Goal: Complete application form: Complete application form

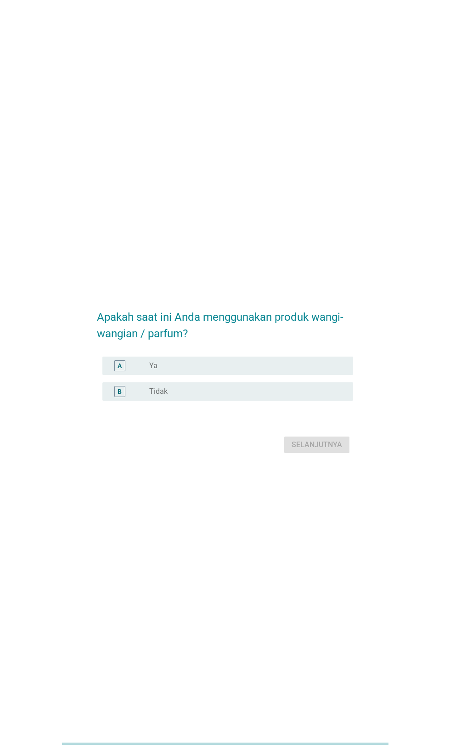
scroll to position [2, 0]
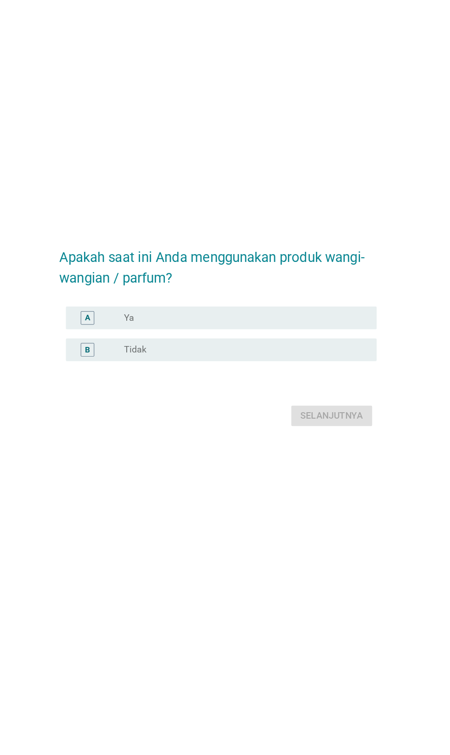
click at [179, 369] on div "tombol radio tidak dicentang Ya" at bounding box center [243, 363] width 189 height 9
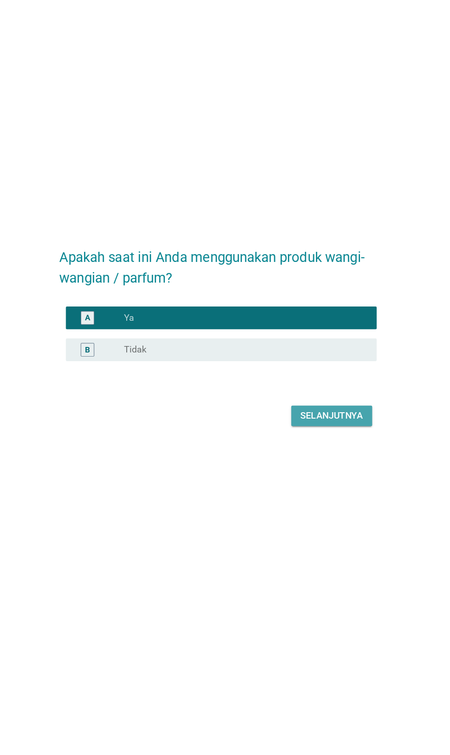
click at [333, 447] on font "Selanjutnya" at bounding box center [317, 442] width 51 height 9
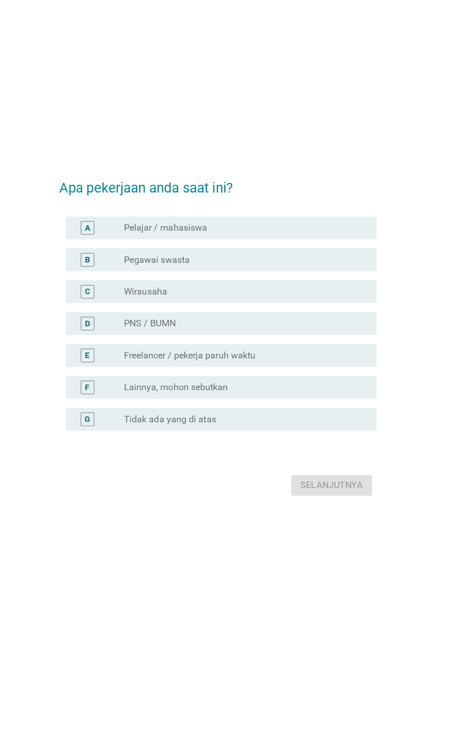
scroll to position [0, 0]
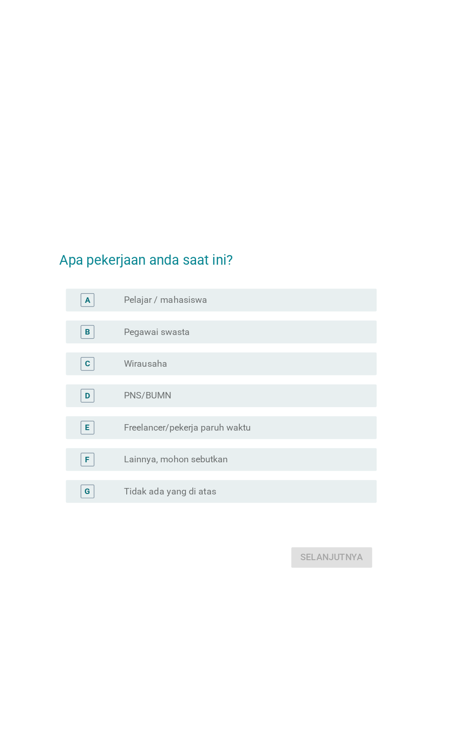
click at [287, 323] on div "tombol radio tidak dicentang Pegawai swasta" at bounding box center [243, 318] width 189 height 9
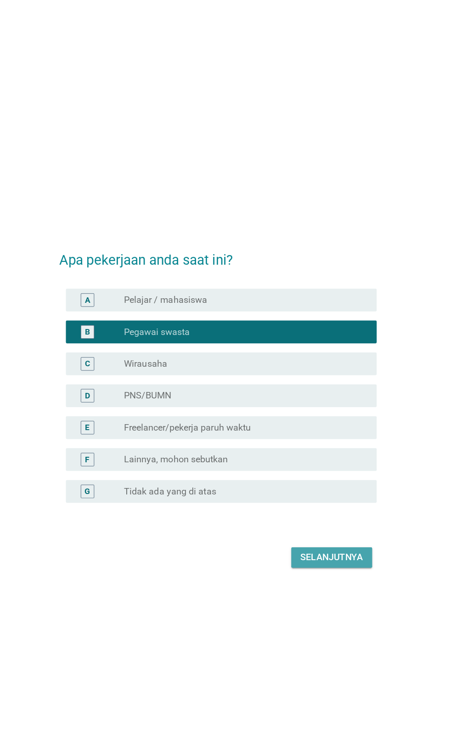
click at [326, 505] on font "Selanjutnya" at bounding box center [317, 500] width 51 height 9
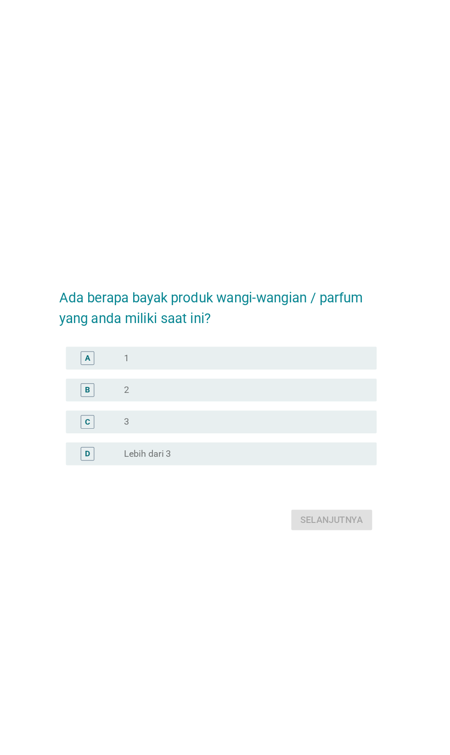
scroll to position [38, 0]
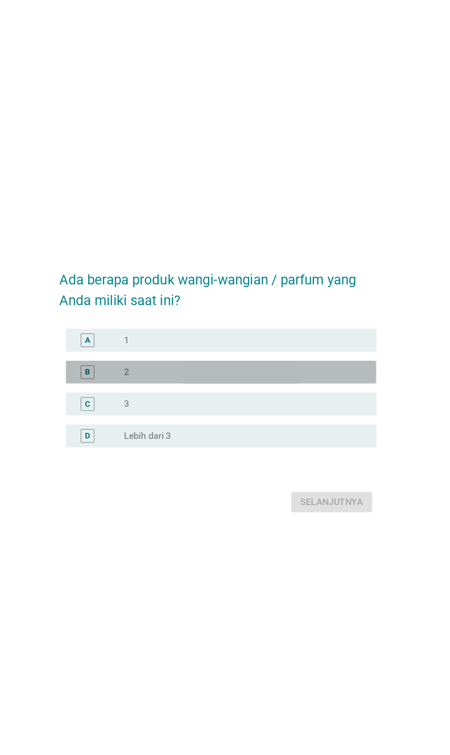
click at [210, 348] on div "tombol radio tidak dicentang 2" at bounding box center [243, 343] width 189 height 9
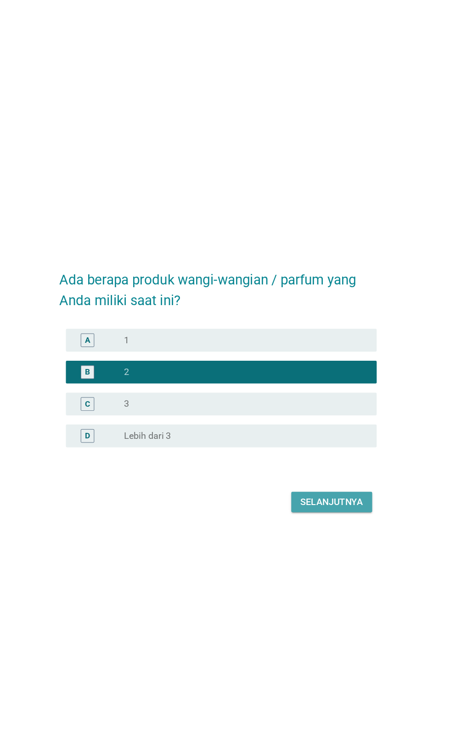
click at [330, 452] on font "Selanjutnya" at bounding box center [317, 447] width 51 height 9
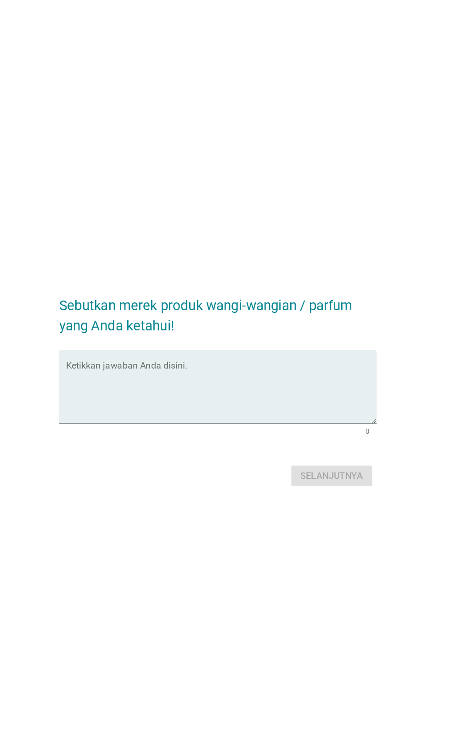
scroll to position [21, 0]
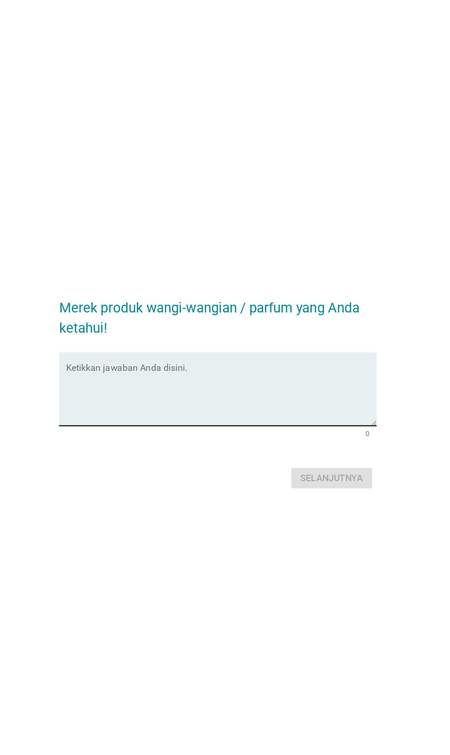
click at [202, 380] on textarea "Ketikkan jawaban Anda disini." at bounding box center [227, 362] width 250 height 48
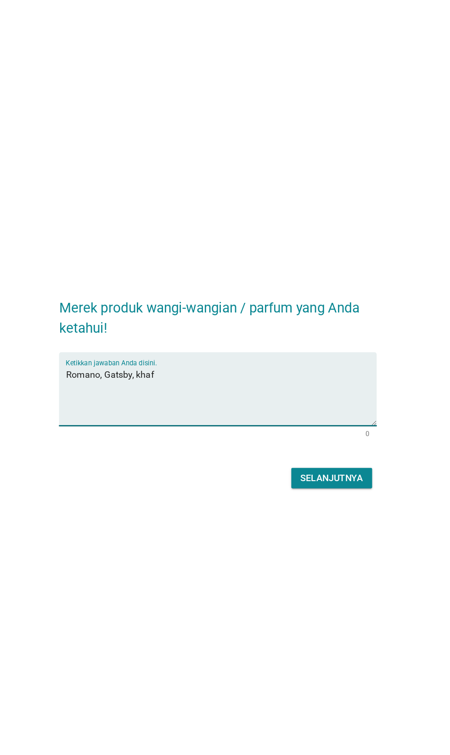
click at [250, 380] on textarea "Romano, Gatsby, khaf" at bounding box center [227, 362] width 250 height 48
type textarea "Romano, Gatsby, khaf, axe"
click at [337, 434] on font "Selanjutnya" at bounding box center [317, 428] width 51 height 11
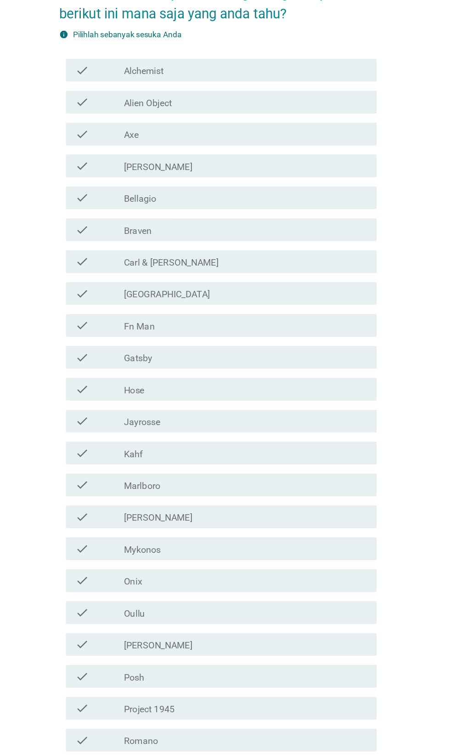
scroll to position [0, 0]
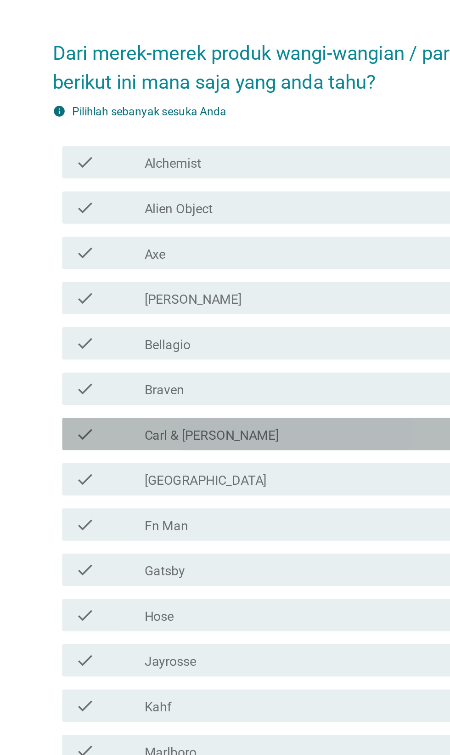
click at [265, 279] on div "check_box_outline_blank [PERSON_NAME] & [PERSON_NAME]" at bounding box center [247, 274] width 197 height 11
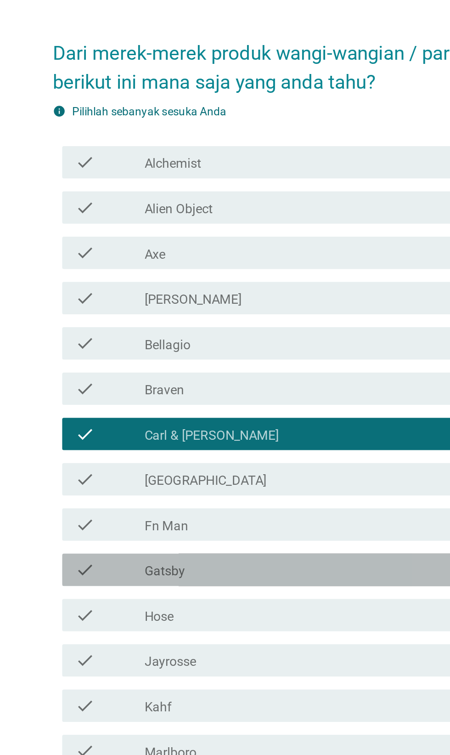
click at [250, 350] on div "check check_box_outline_blank Gatsby" at bounding box center [227, 352] width 250 height 18
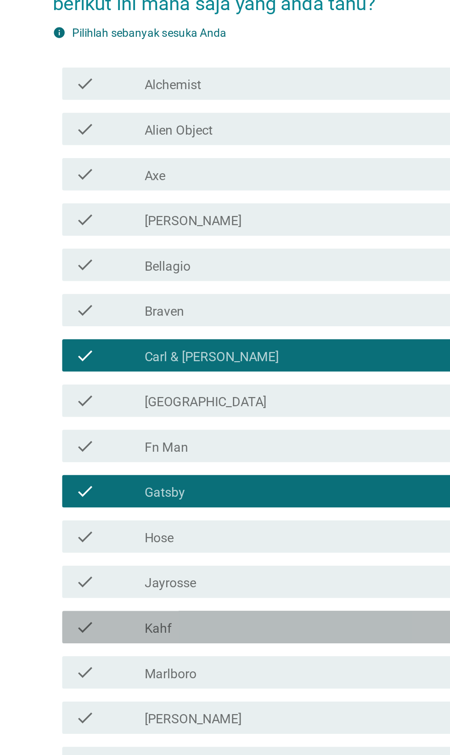
click at [250, 428] on div "check check_box_outline_blank Kahf" at bounding box center [227, 429] width 250 height 18
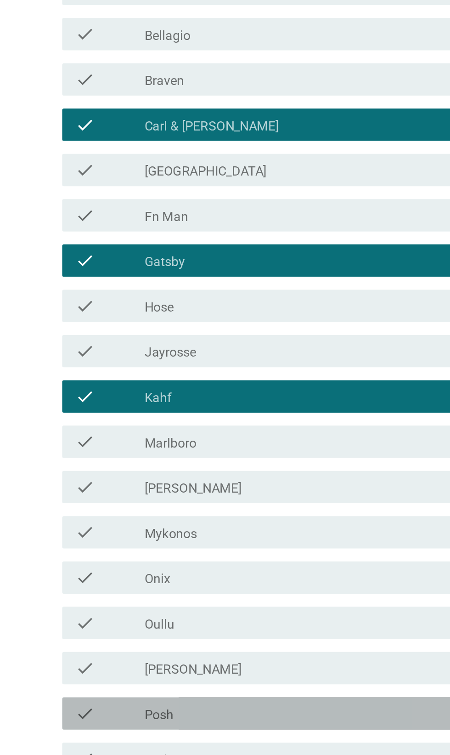
click at [246, 615] on div "check_box_outline_blank Posh" at bounding box center [247, 609] width 197 height 11
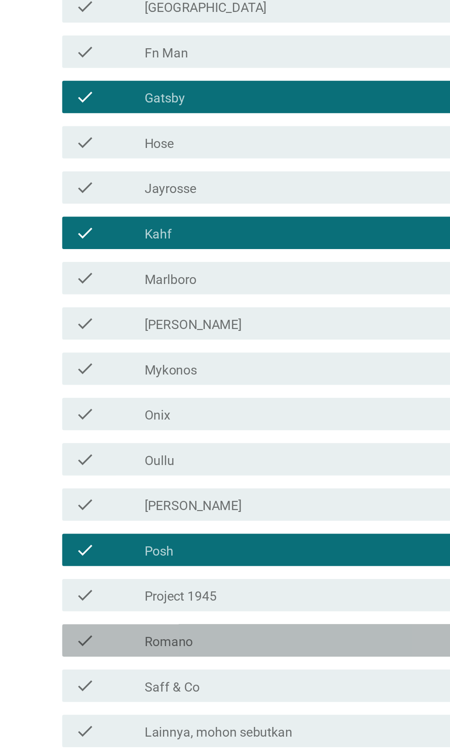
click at [228, 662] on div "check_box_outline_blank Romano" at bounding box center [247, 660] width 197 height 11
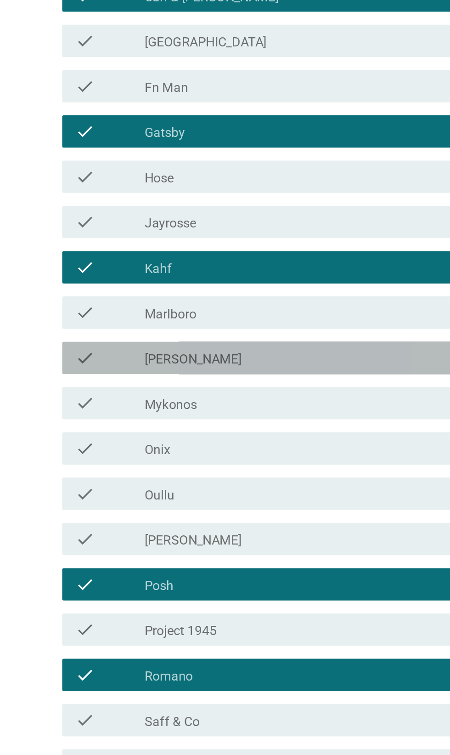
click at [239, 486] on div "check_box_outline_blank [PERSON_NAME]" at bounding box center [247, 480] width 197 height 11
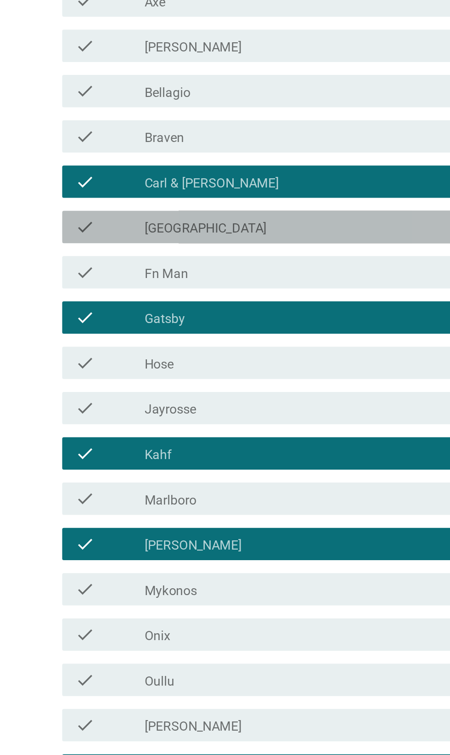
click at [248, 306] on div "check_box_outline_blank [GEOGRAPHIC_DATA]" at bounding box center [247, 300] width 197 height 11
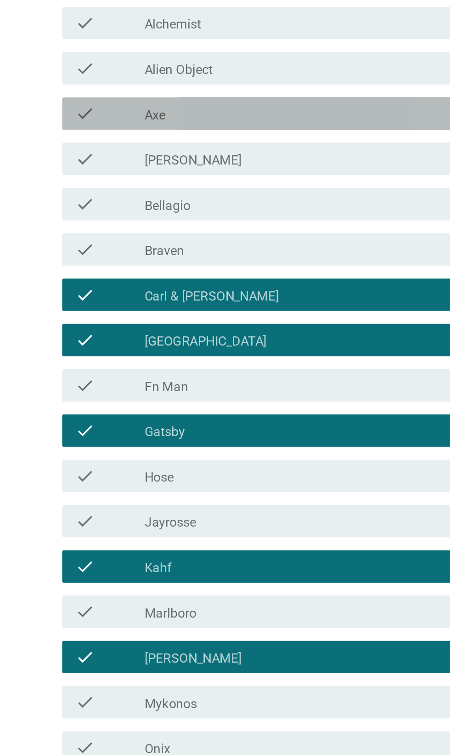
click at [261, 177] on div "check_box_outline_blank Axe" at bounding box center [247, 171] width 197 height 11
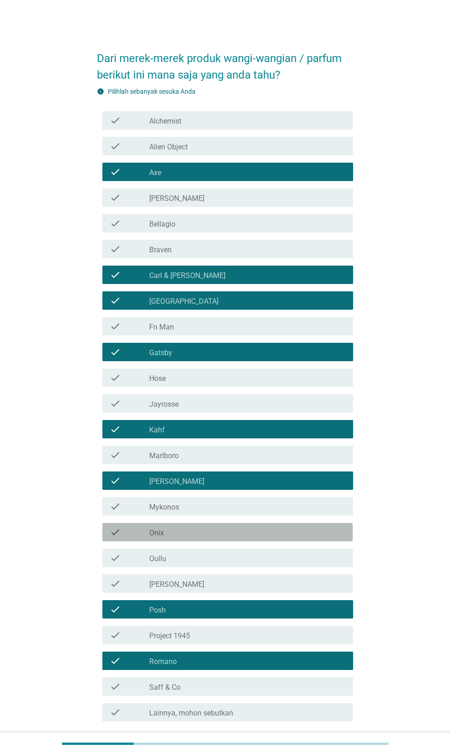
scroll to position [22, 0]
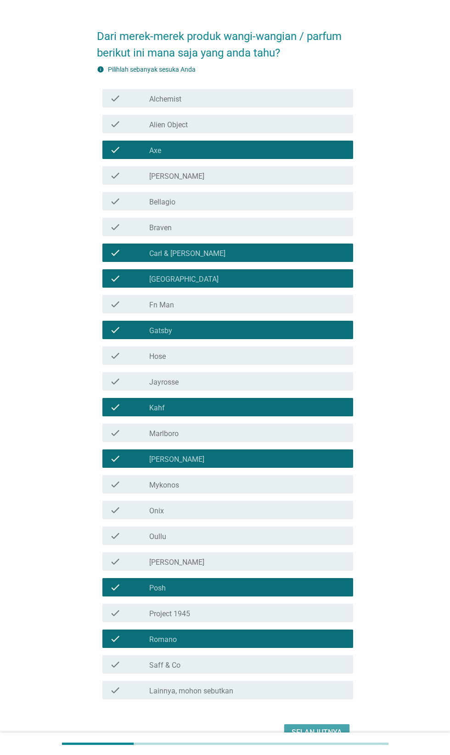
click at [312, 738] on div "Selanjutnya" at bounding box center [317, 732] width 51 height 11
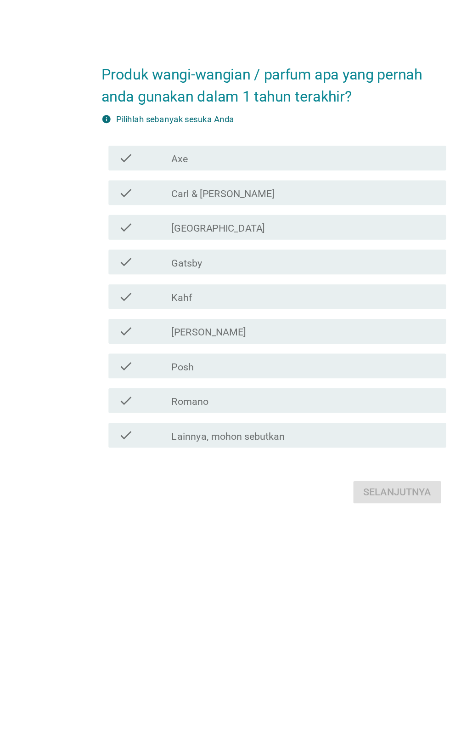
click at [222, 348] on div "check_box_outline_blank Gatsby" at bounding box center [247, 342] width 197 height 11
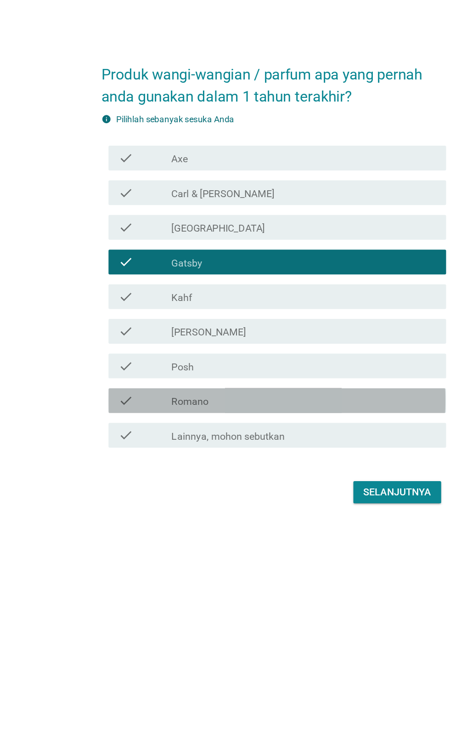
click at [230, 451] on div "check_box_outline_blank Romano" at bounding box center [247, 445] width 197 height 11
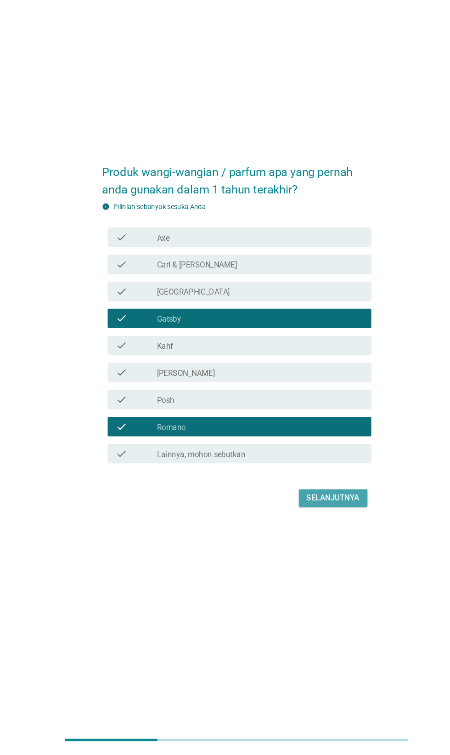
click at [324, 522] on button "Selanjutnya" at bounding box center [316, 513] width 65 height 17
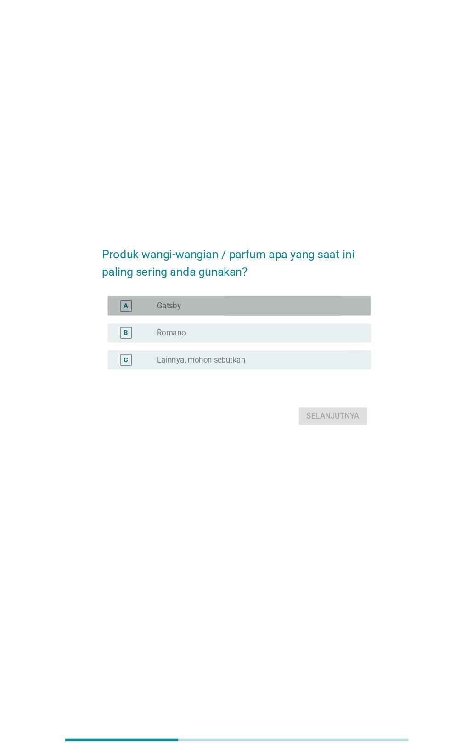
click at [244, 335] on div "radio_button_unchecked Gatsby" at bounding box center [243, 330] width 189 height 9
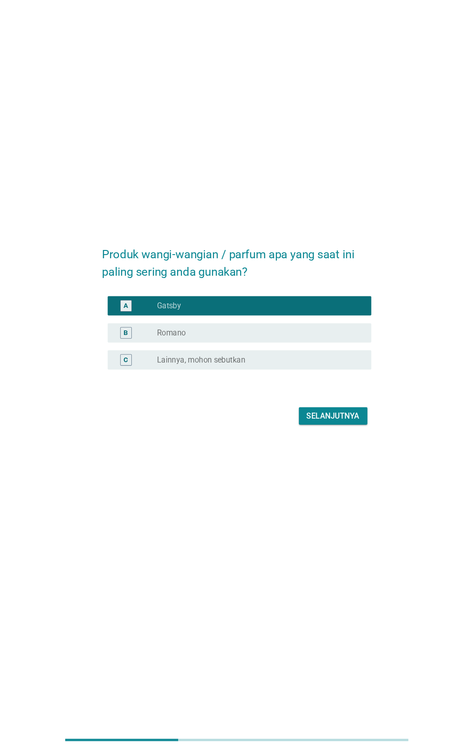
click at [322, 441] on div "Selanjutnya" at bounding box center [317, 435] width 51 height 11
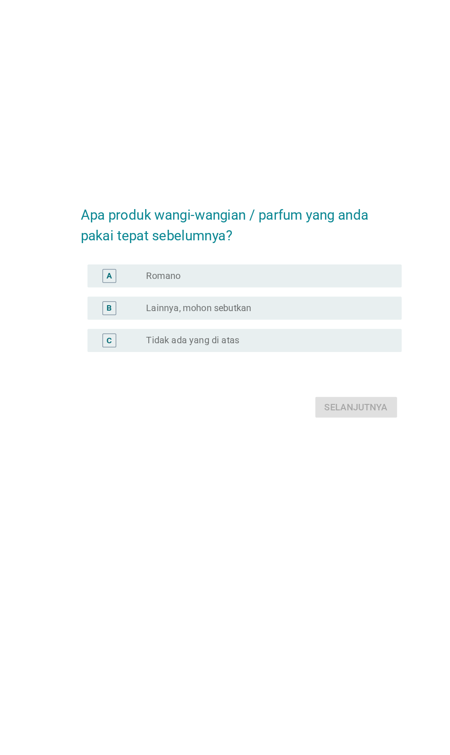
scroll to position [12, 0]
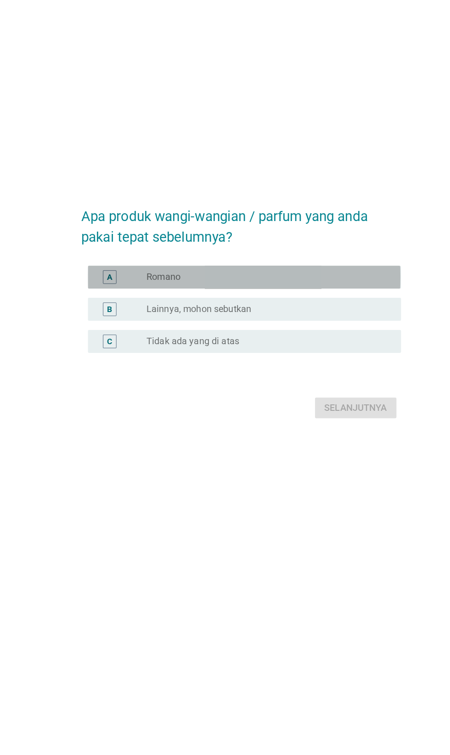
click at [261, 346] on div "radio_button_unchecked Romano" at bounding box center [243, 340] width 189 height 9
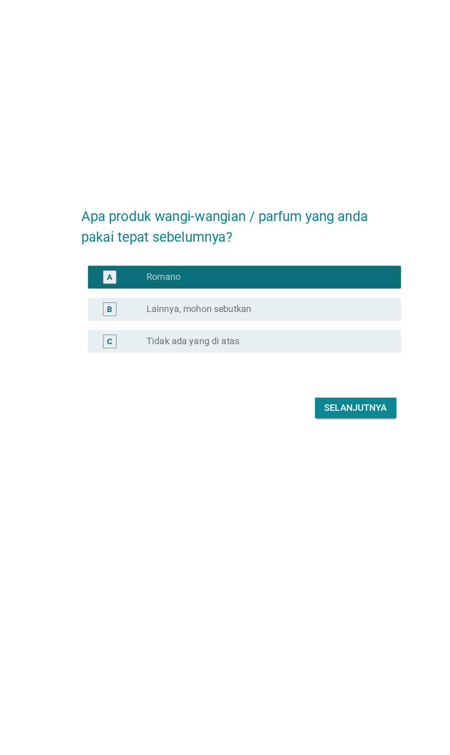
click at [321, 451] on div "Selanjutnya" at bounding box center [317, 445] width 51 height 11
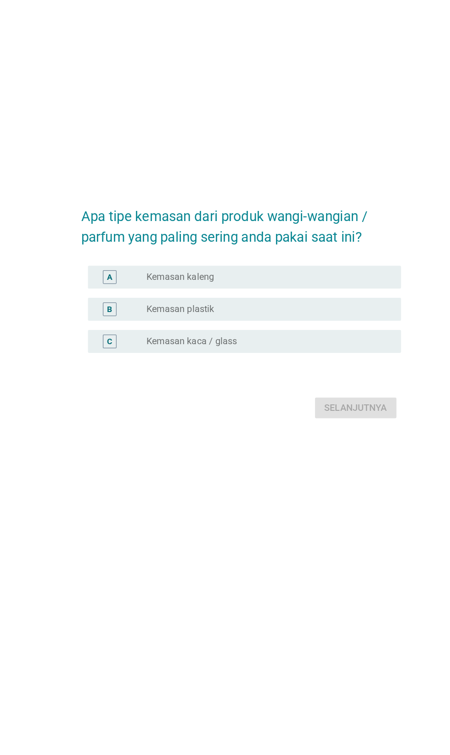
scroll to position [0, 0]
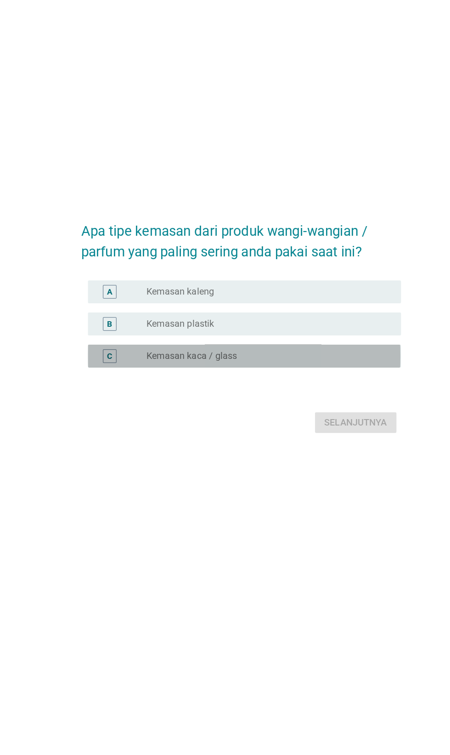
click at [260, 414] on div "C radio_button_unchecked Kemasan kaca / glass" at bounding box center [227, 404] width 250 height 18
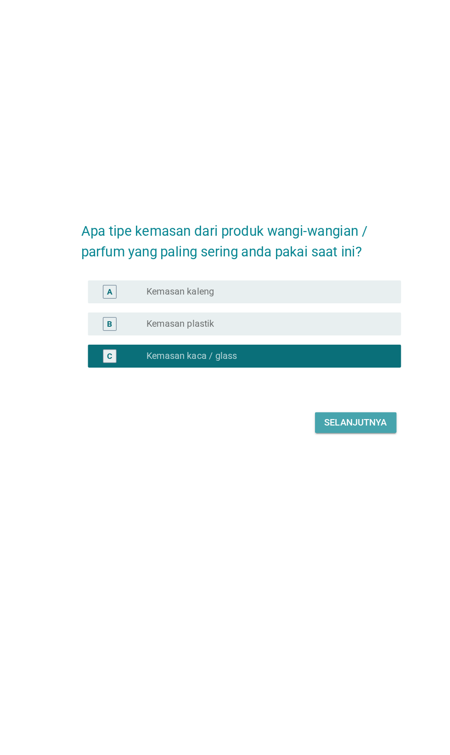
click at [325, 463] on div "Selanjutnya" at bounding box center [317, 457] width 51 height 11
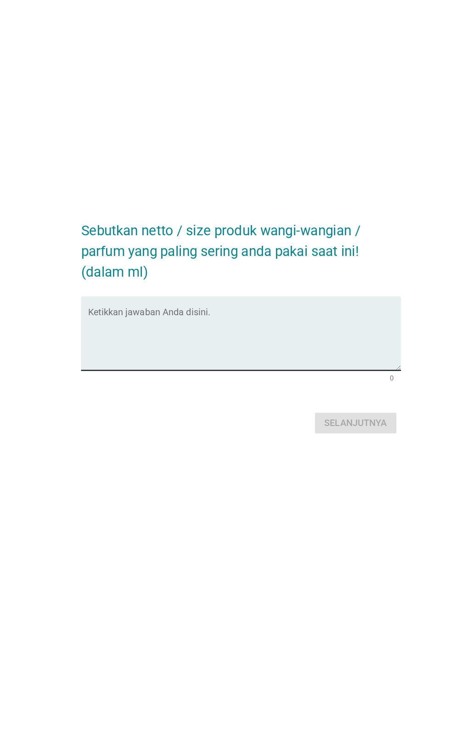
click at [128, 415] on textarea "Ketikkan jawaban Anda disini." at bounding box center [227, 391] width 250 height 48
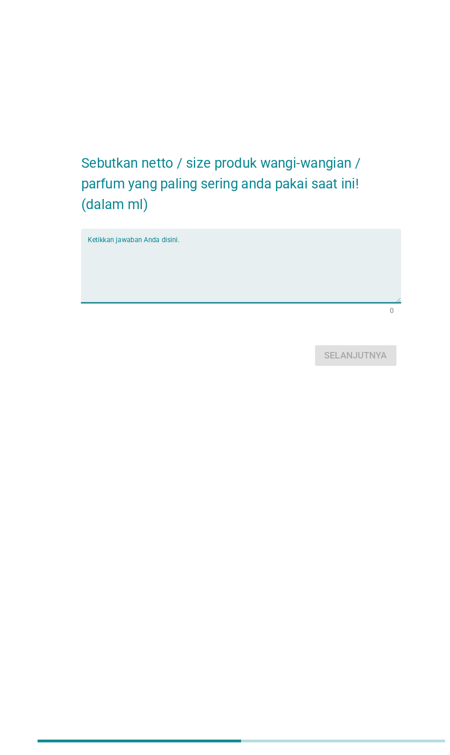
scroll to position [23, 0]
type textarea "150"
click at [323, 443] on button "Selanjutnya" at bounding box center [316, 435] width 65 height 17
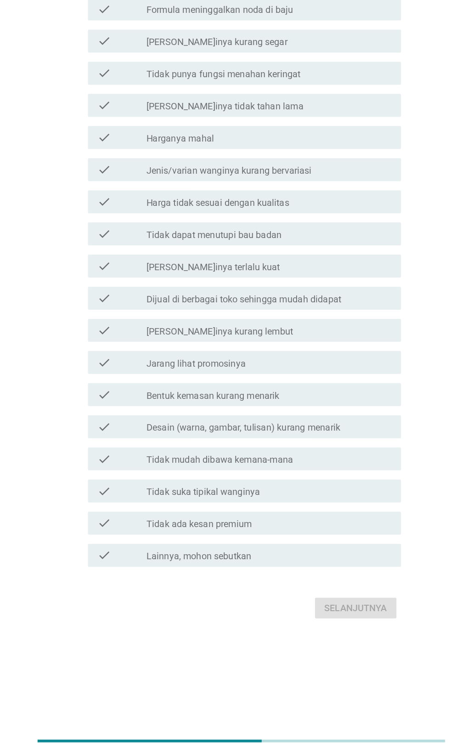
scroll to position [0, 0]
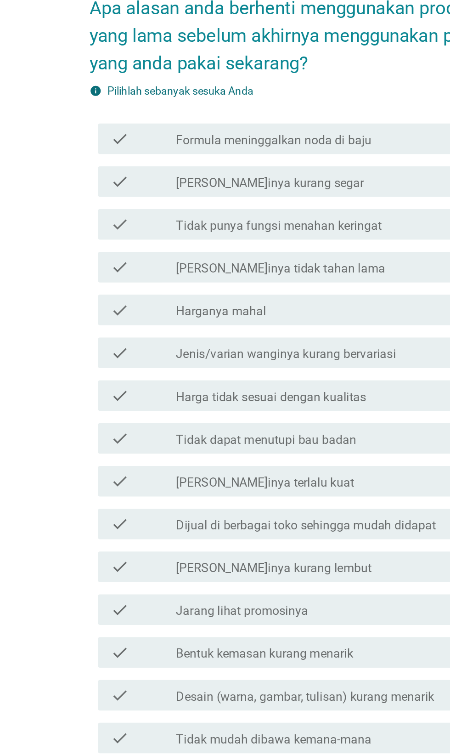
click at [277, 263] on div "check_box_outline_blank [PERSON_NAME]inya tidak tahan lama" at bounding box center [247, 257] width 197 height 11
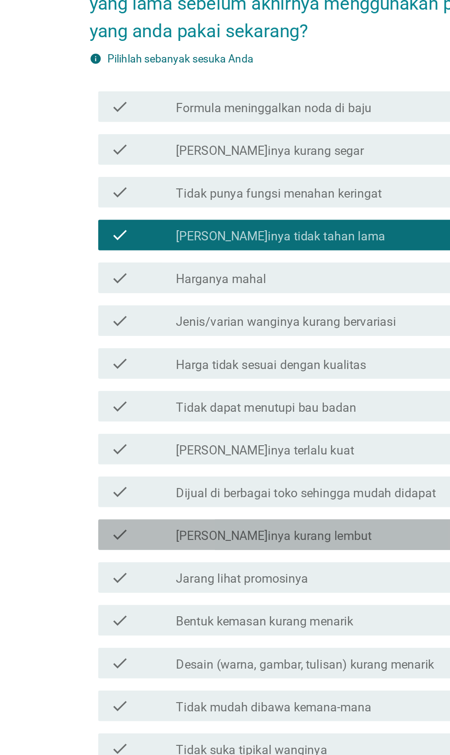
click at [227, 443] on label "[PERSON_NAME]inya kurang lembut" at bounding box center [208, 438] width 118 height 9
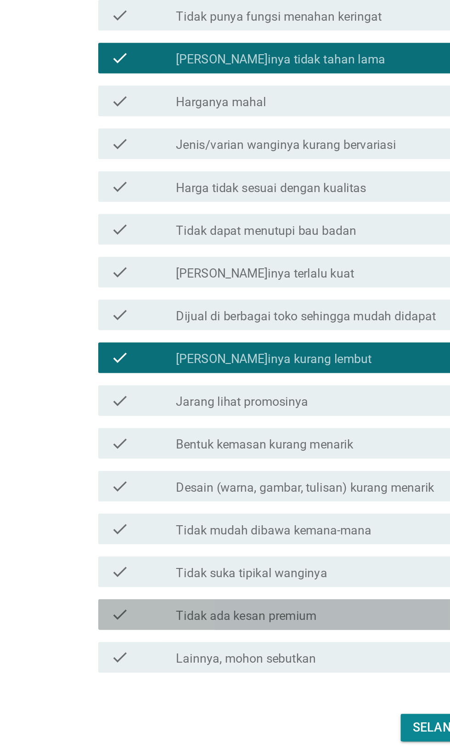
click at [216, 597] on label "Tidak ada kesan premium" at bounding box center [191, 592] width 85 height 9
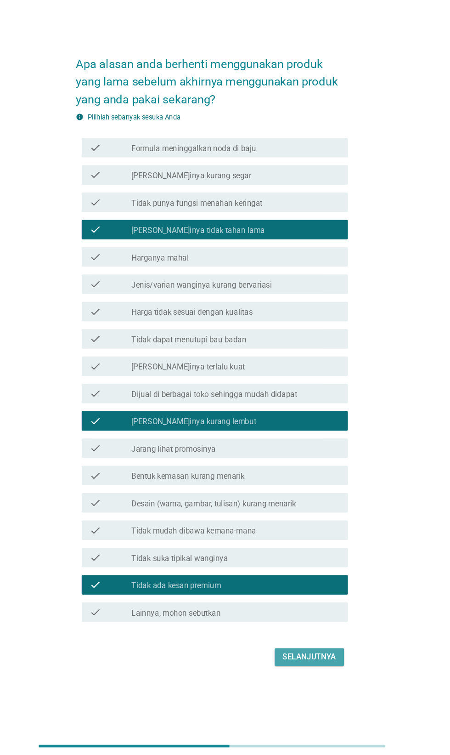
click at [329, 665] on div "Selanjutnya" at bounding box center [317, 659] width 51 height 11
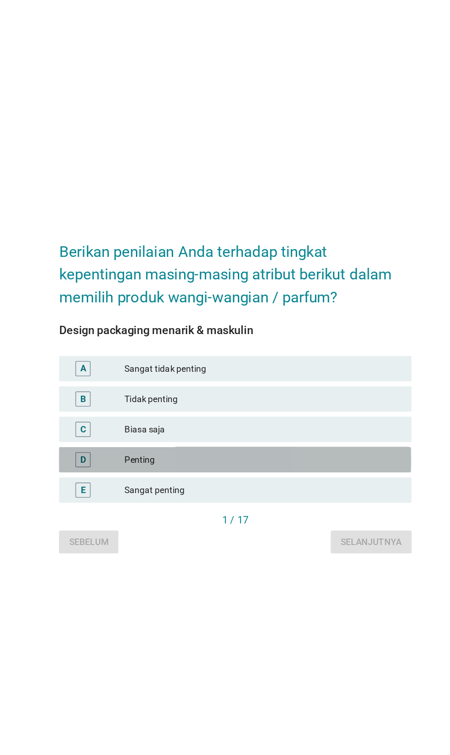
click at [258, 433] on div "Penting" at bounding box center [245, 427] width 201 height 11
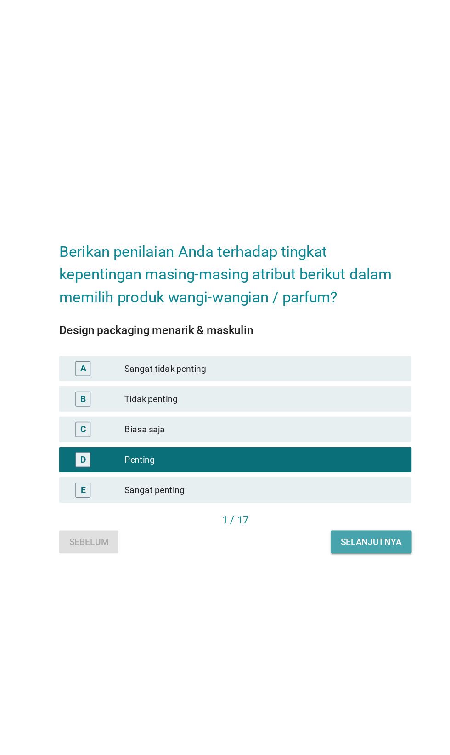
click at [331, 493] on div "Selanjutnya" at bounding box center [324, 488] width 44 height 10
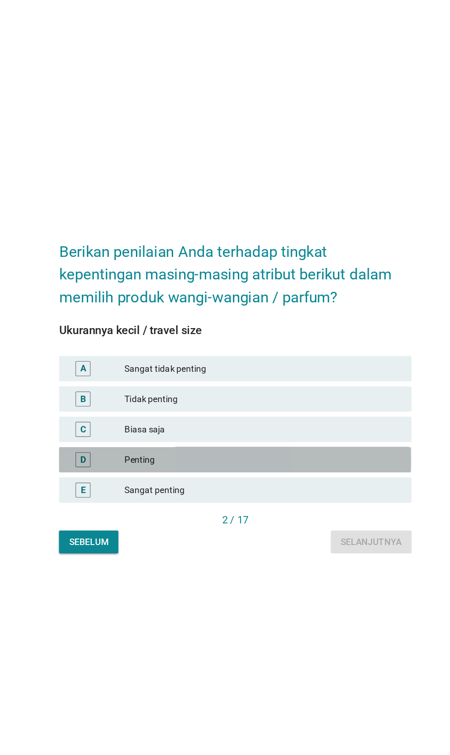
click at [242, 433] on div "Penting" at bounding box center [245, 427] width 201 height 11
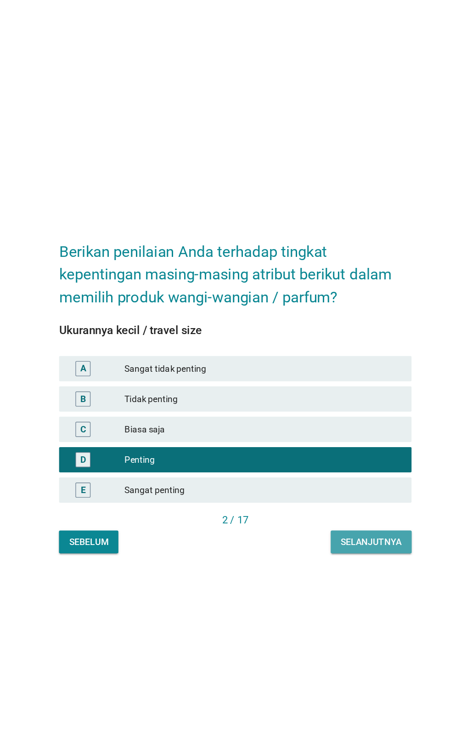
click at [330, 493] on div "Selanjutnya" at bounding box center [324, 488] width 44 height 10
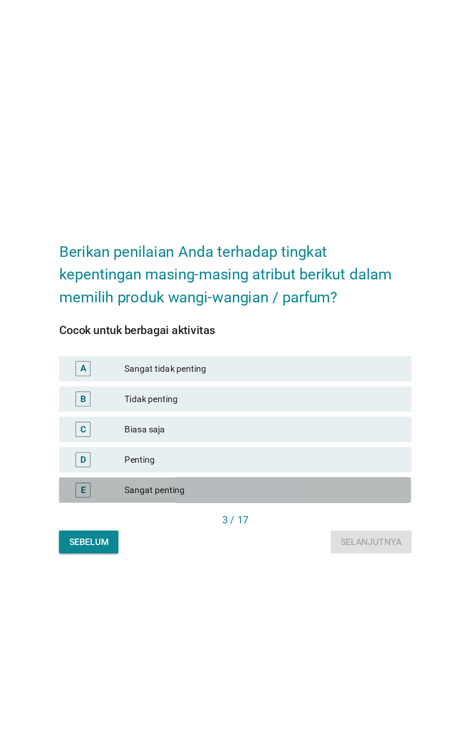
click at [252, 459] on div "E Sangat penting" at bounding box center [225, 450] width 256 height 18
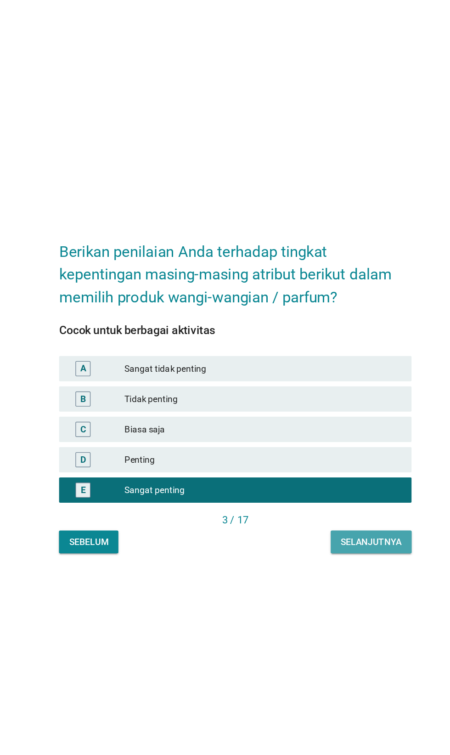
click at [324, 496] on button "Selanjutnya" at bounding box center [324, 487] width 59 height 17
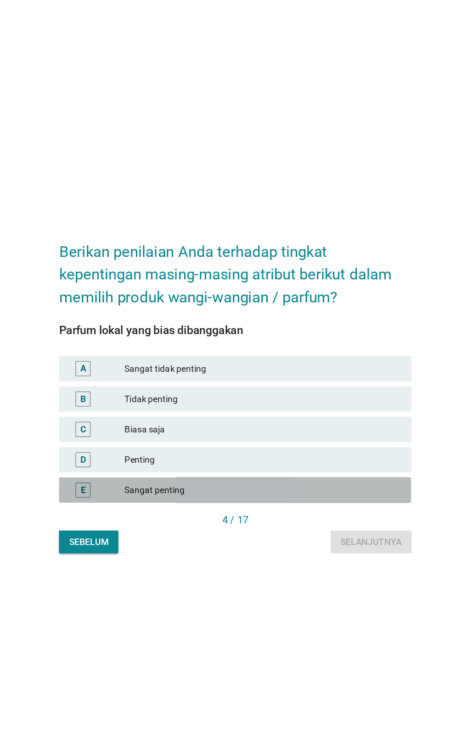
click at [258, 455] on div "Sangat penting" at bounding box center [245, 449] width 201 height 11
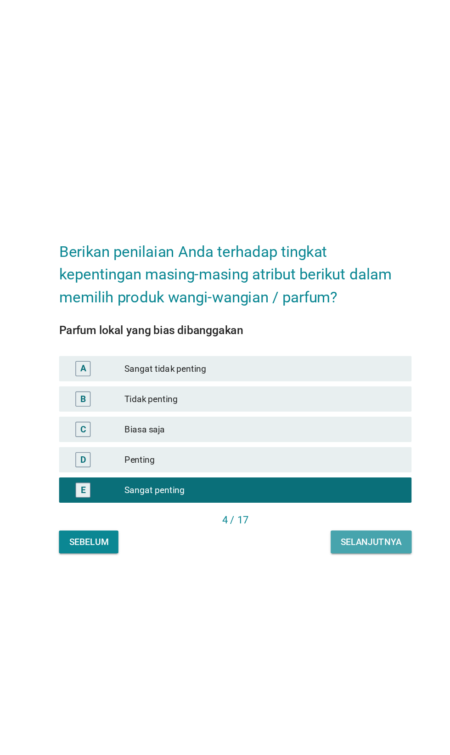
click at [327, 496] on button "Selanjutnya" at bounding box center [324, 487] width 59 height 17
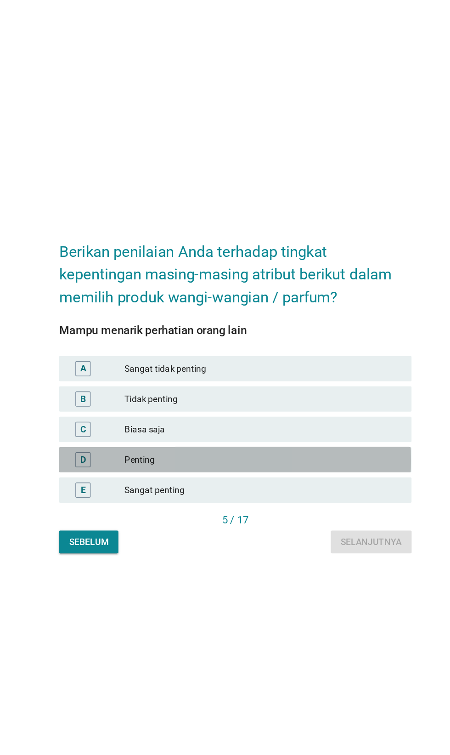
click at [254, 433] on div "Penting" at bounding box center [245, 427] width 201 height 11
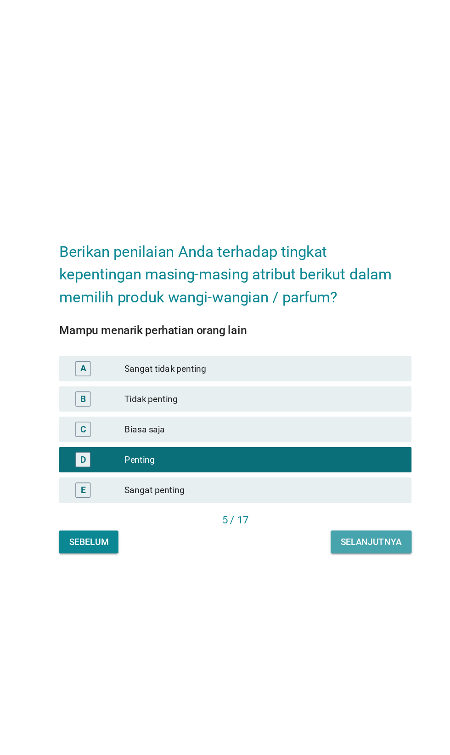
click at [321, 493] on div "Selanjutnya" at bounding box center [324, 488] width 44 height 10
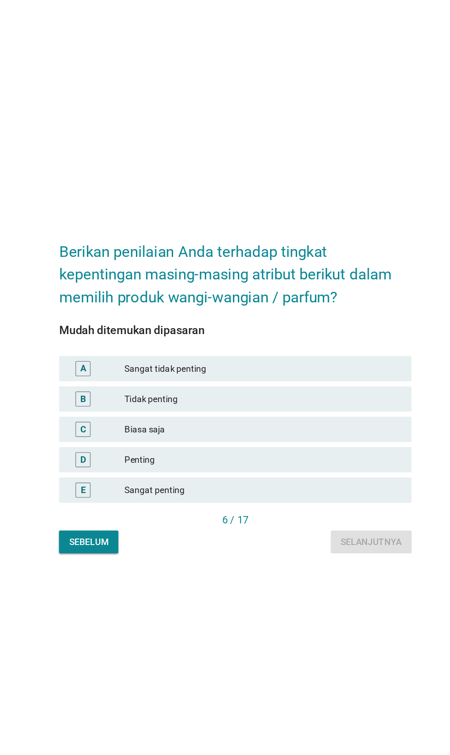
click at [244, 433] on div "Penting" at bounding box center [245, 427] width 201 height 11
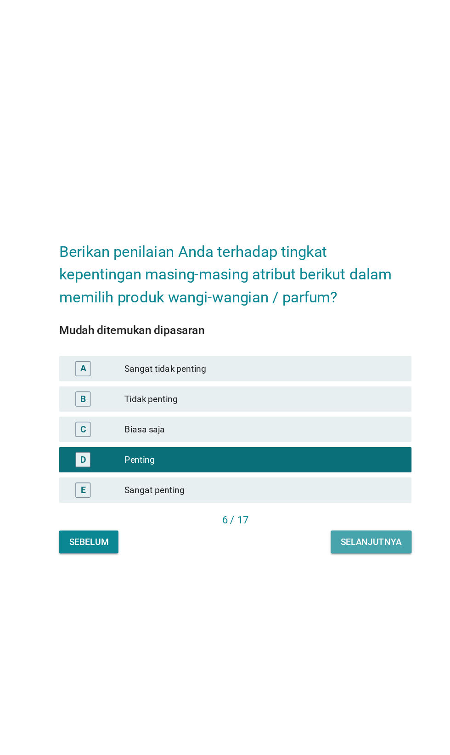
click at [323, 493] on div "Selanjutnya" at bounding box center [324, 488] width 44 height 10
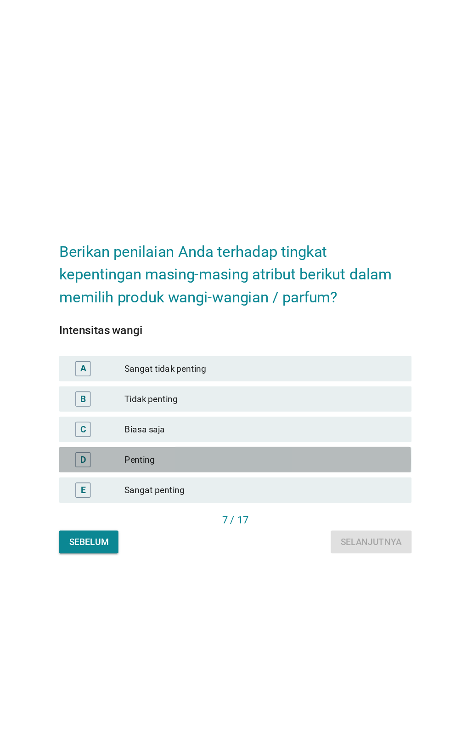
click at [250, 433] on div "Penting" at bounding box center [245, 427] width 201 height 11
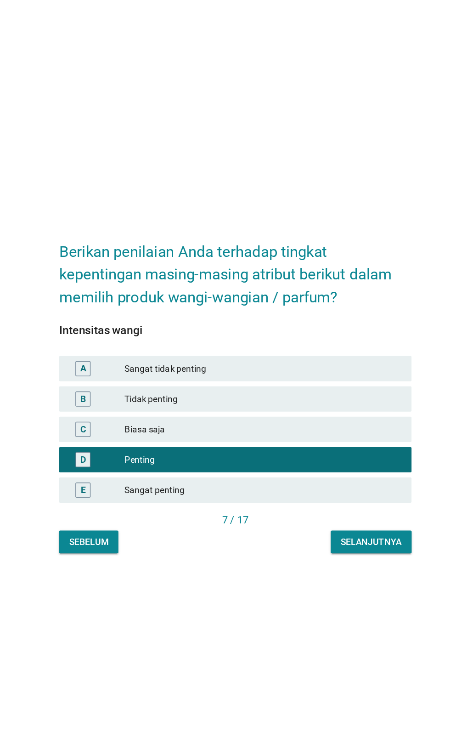
click at [324, 493] on div "Selanjutnya" at bounding box center [324, 488] width 44 height 10
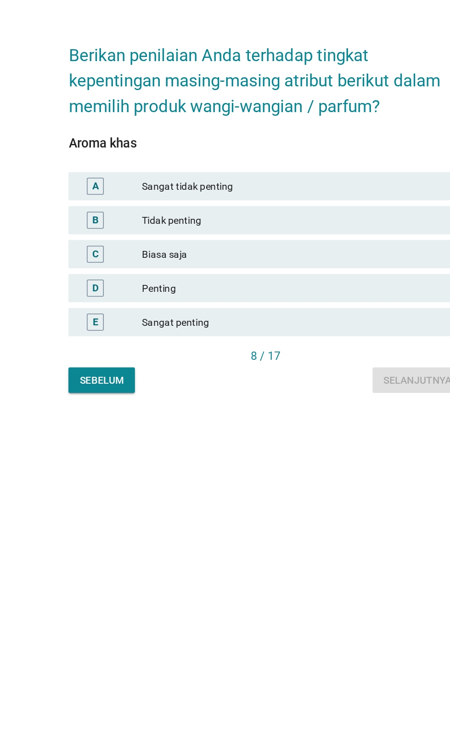
scroll to position [9, 0]
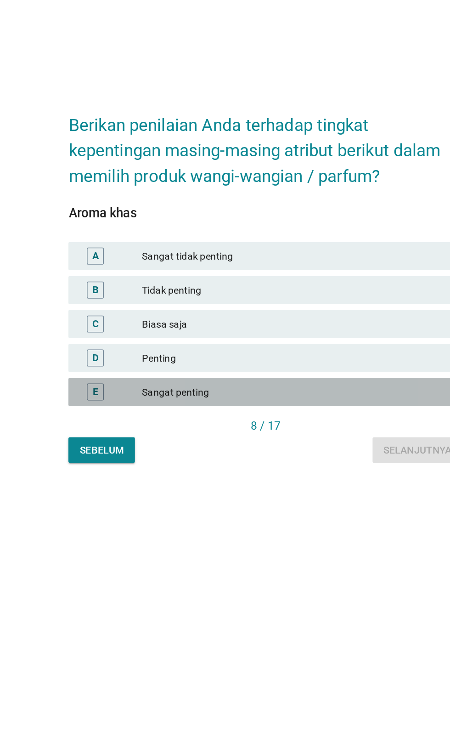
click at [201, 446] on div "Sangat penting" at bounding box center [245, 440] width 201 height 11
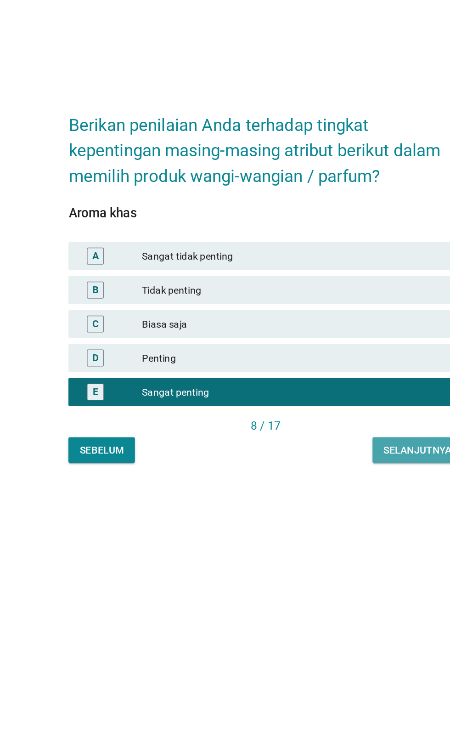
click at [313, 483] on div "Selanjutnya" at bounding box center [324, 479] width 44 height 10
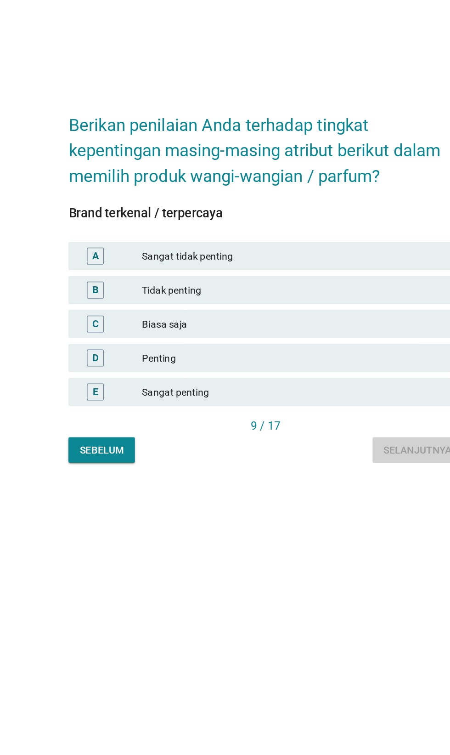
scroll to position [0, 0]
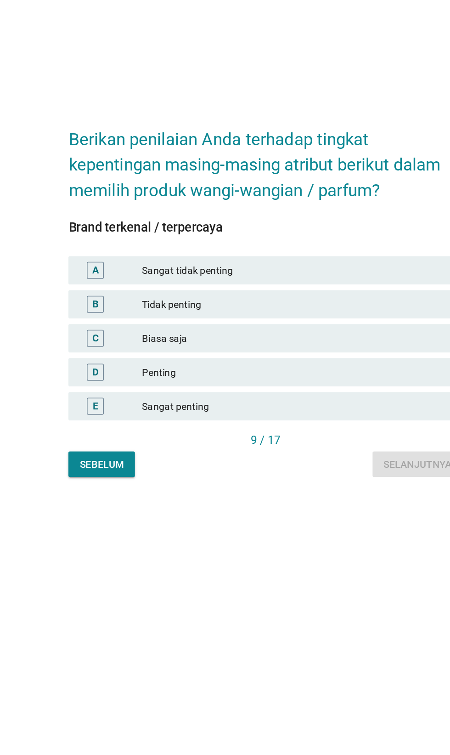
click at [242, 455] on div "Sangat penting" at bounding box center [245, 449] width 201 height 11
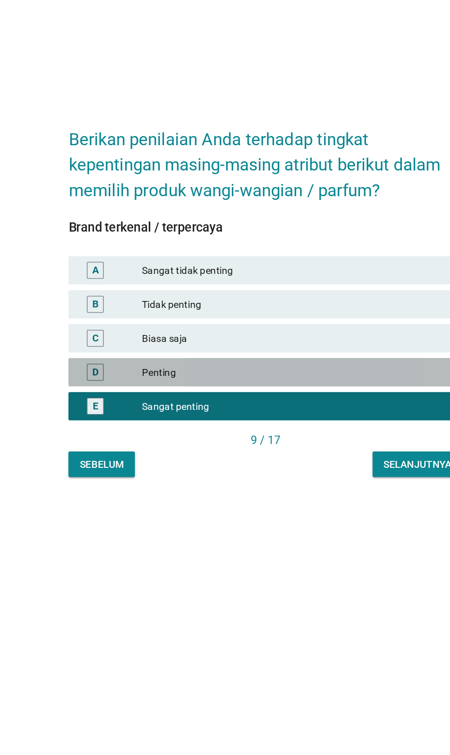
click at [265, 437] on div "D Penting" at bounding box center [225, 428] width 256 height 18
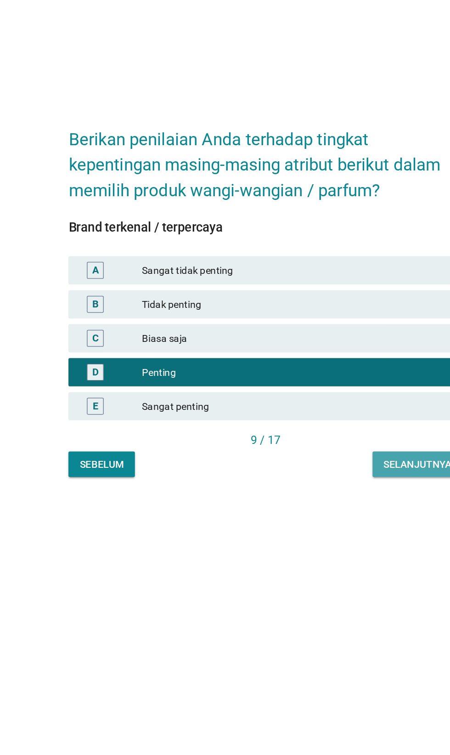
click at [323, 493] on div "Selanjutnya" at bounding box center [324, 488] width 44 height 10
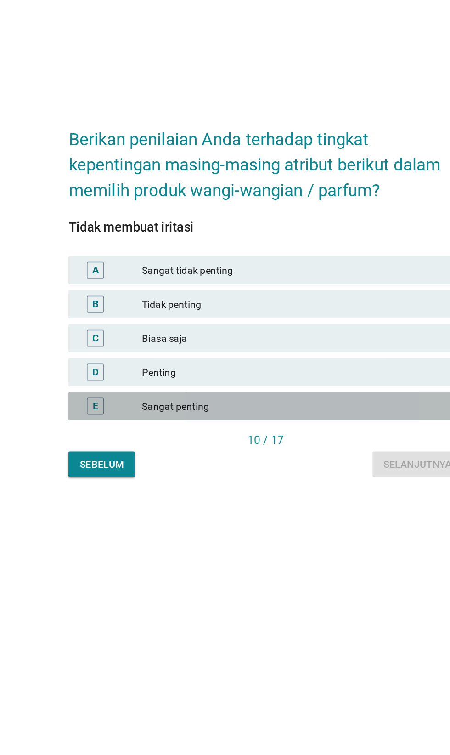
click at [228, 455] on div "Sangat penting" at bounding box center [245, 449] width 201 height 11
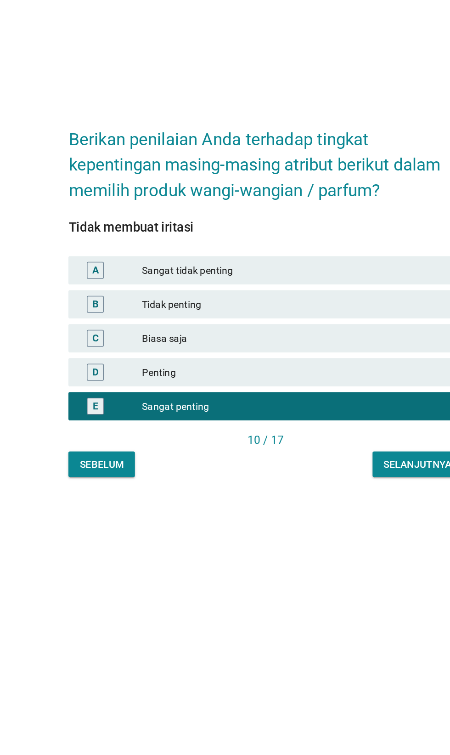
click at [320, 493] on div "Selanjutnya" at bounding box center [324, 488] width 44 height 10
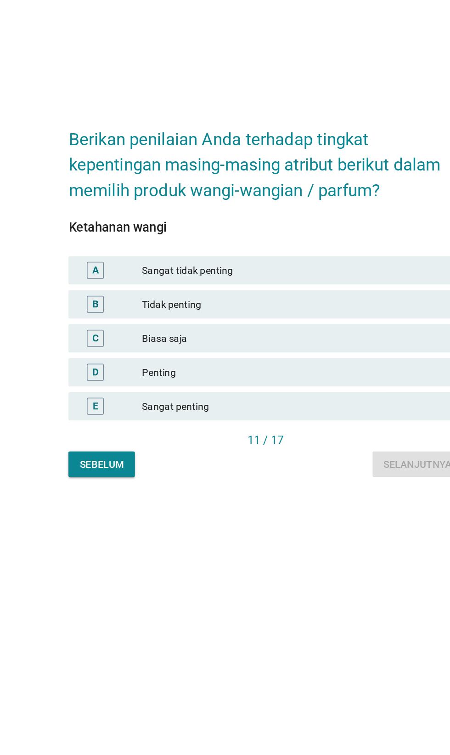
click at [242, 455] on div "Sangat penting" at bounding box center [245, 449] width 201 height 11
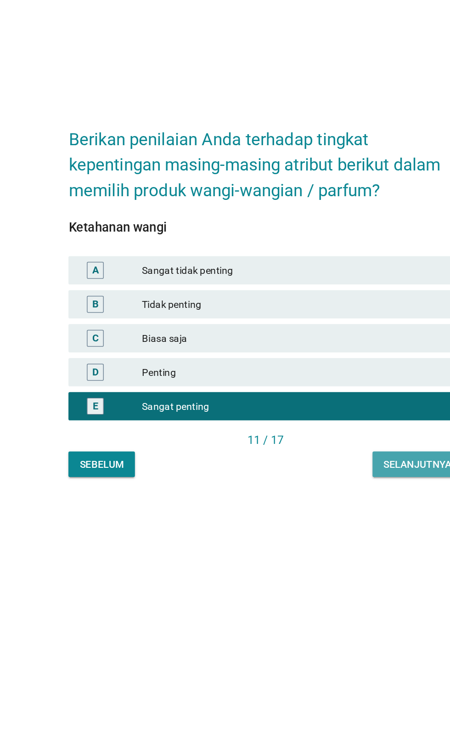
click at [314, 493] on div "Selanjutnya" at bounding box center [324, 488] width 44 height 10
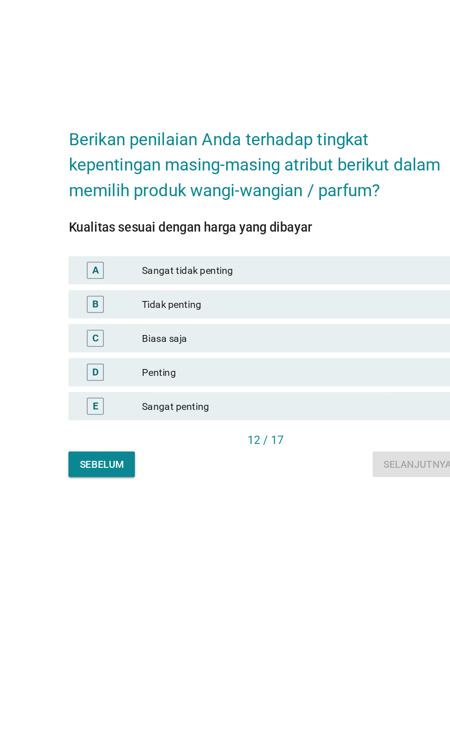
click at [228, 455] on div "Sangat penting" at bounding box center [245, 449] width 201 height 11
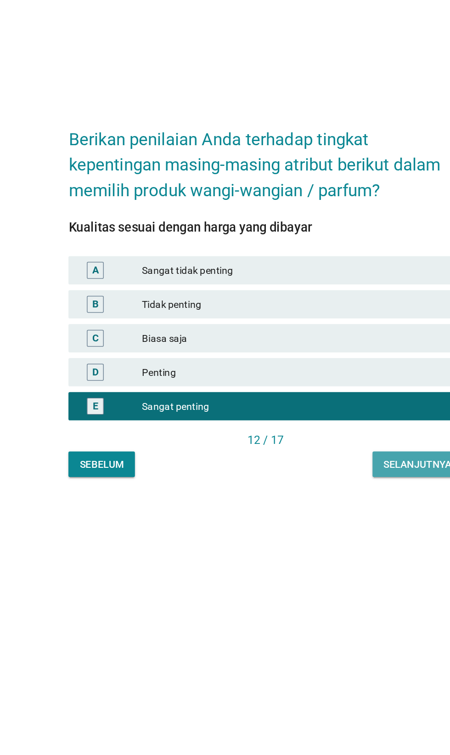
click at [317, 493] on div "Selanjutnya" at bounding box center [324, 488] width 44 height 10
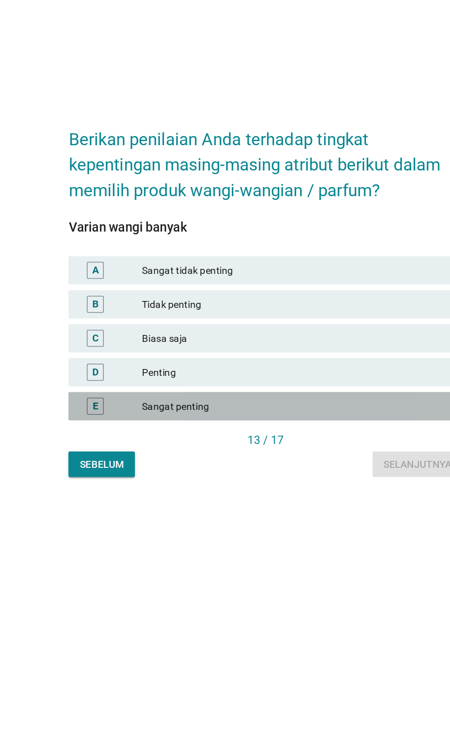
click at [244, 455] on div "Sangat penting" at bounding box center [245, 449] width 201 height 11
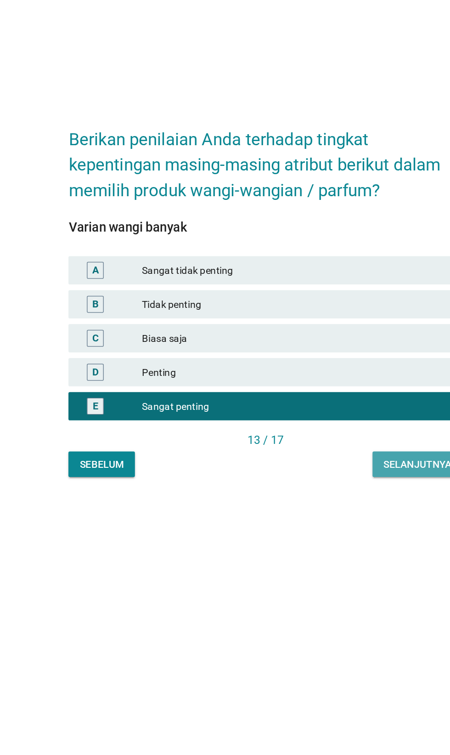
click at [327, 493] on div "Selanjutnya" at bounding box center [324, 488] width 44 height 10
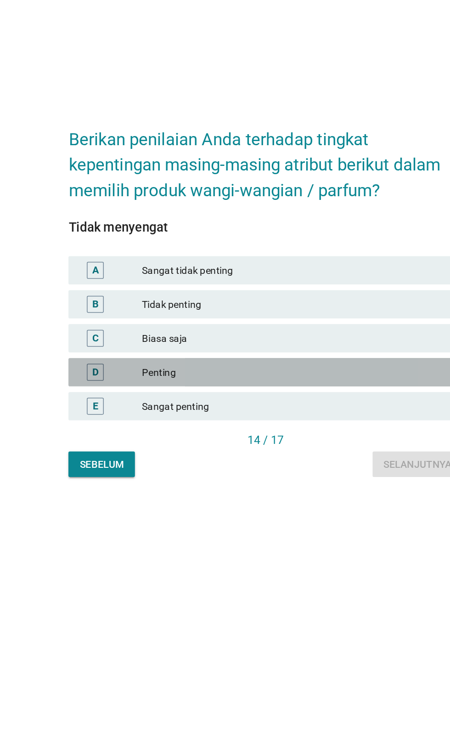
click at [251, 437] on div "D Penting" at bounding box center [225, 428] width 256 height 18
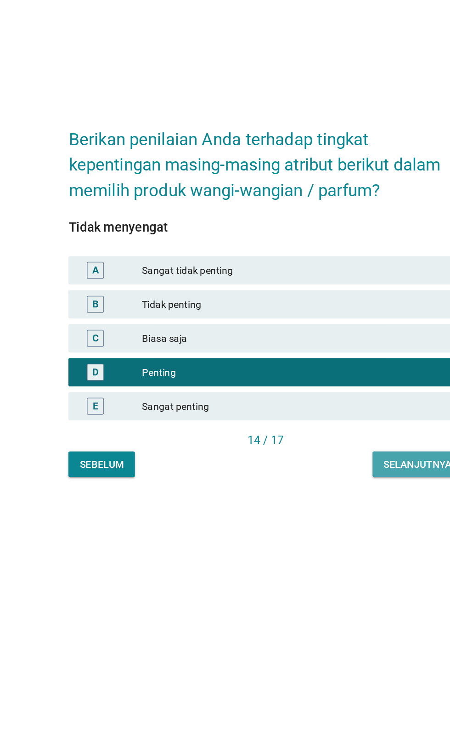
click at [324, 493] on div "Selanjutnya" at bounding box center [324, 488] width 44 height 10
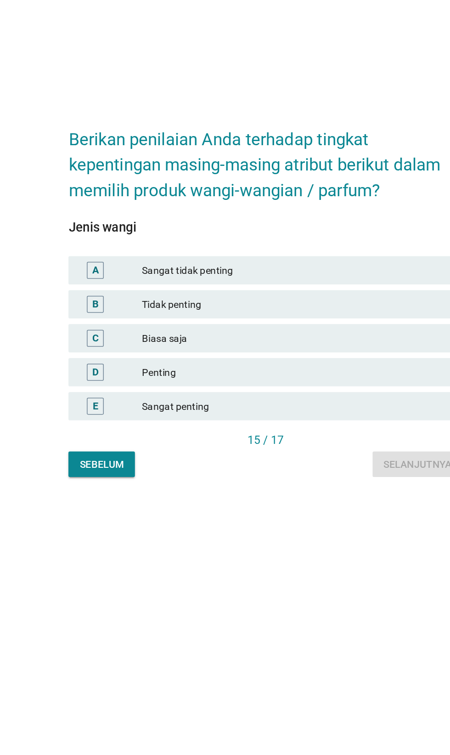
click at [243, 433] on div "Penting" at bounding box center [245, 427] width 201 height 11
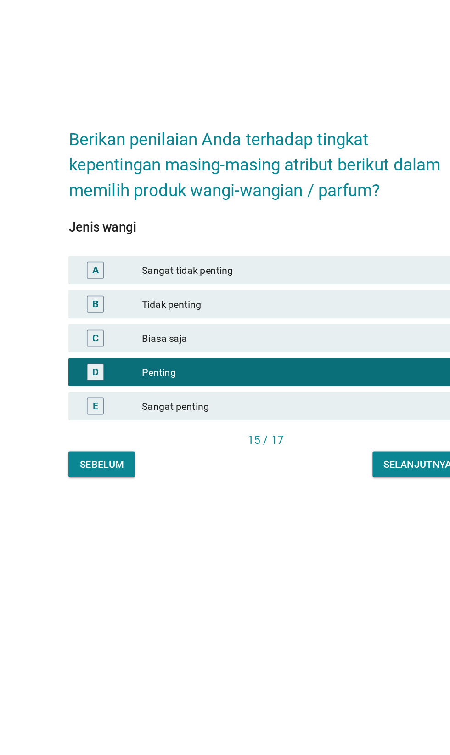
click at [316, 493] on div "Selanjutnya" at bounding box center [324, 488] width 44 height 10
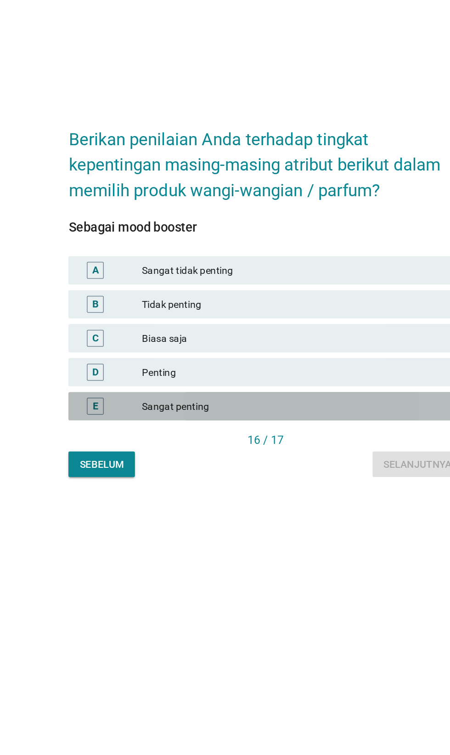
click at [244, 455] on div "Sangat penting" at bounding box center [245, 449] width 201 height 11
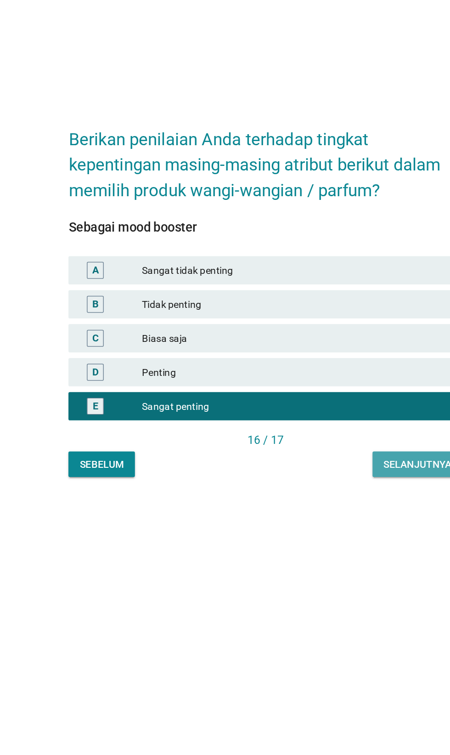
click at [321, 493] on div "Selanjutnya" at bounding box center [324, 488] width 44 height 10
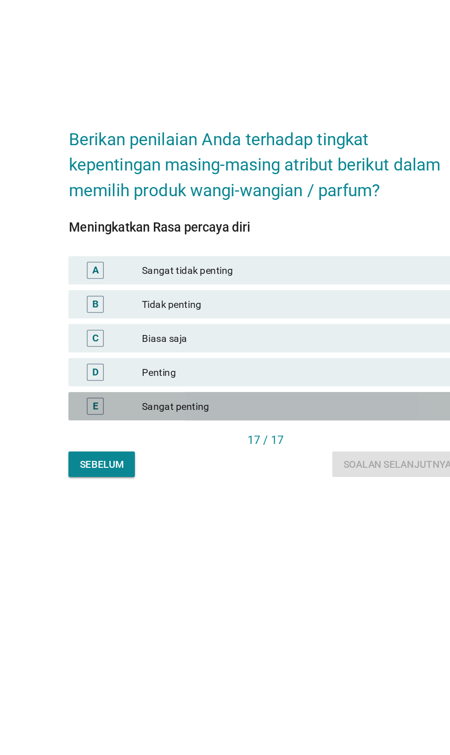
click at [246, 455] on div "Sangat penting" at bounding box center [245, 449] width 201 height 11
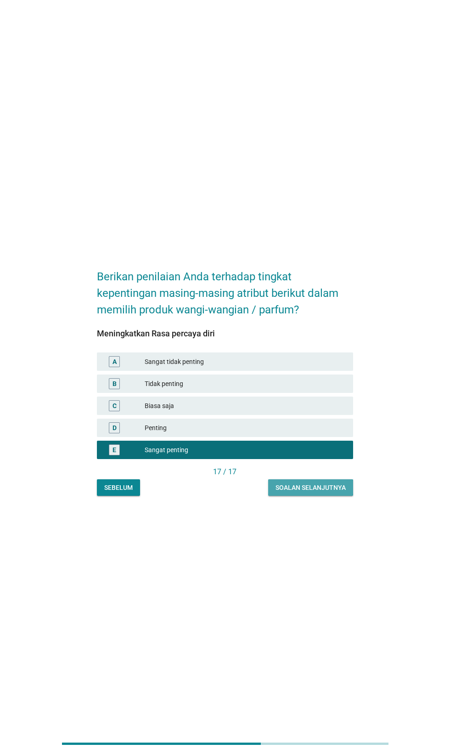
click at [327, 493] on div "Soalan selanjutnya" at bounding box center [311, 488] width 70 height 10
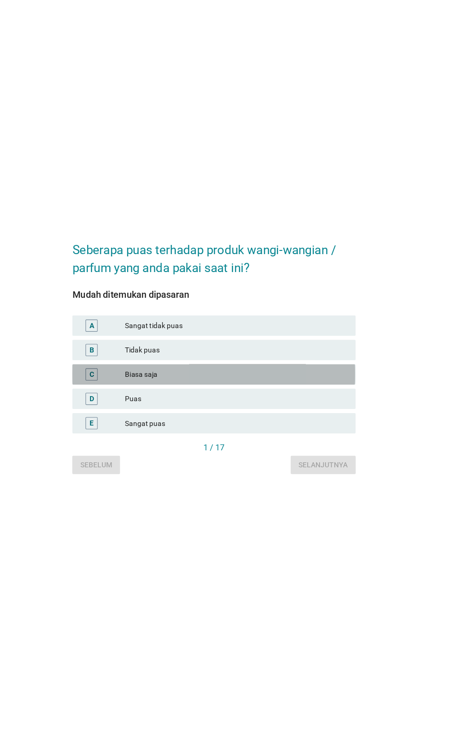
scroll to position [4, 0]
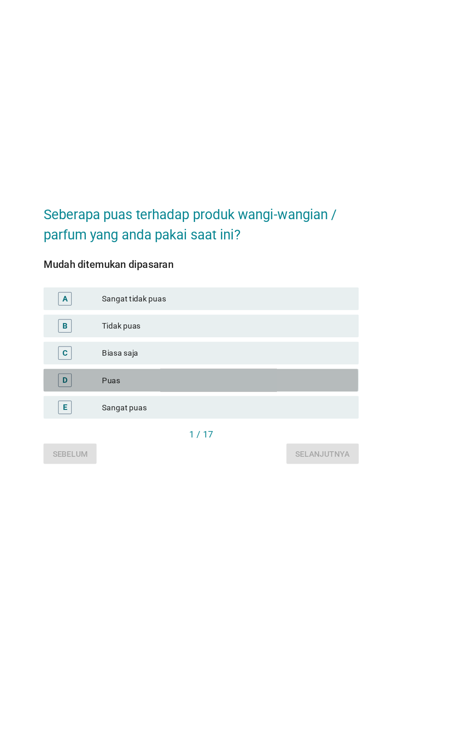
click at [237, 421] on div "Puas" at bounding box center [245, 415] width 201 height 11
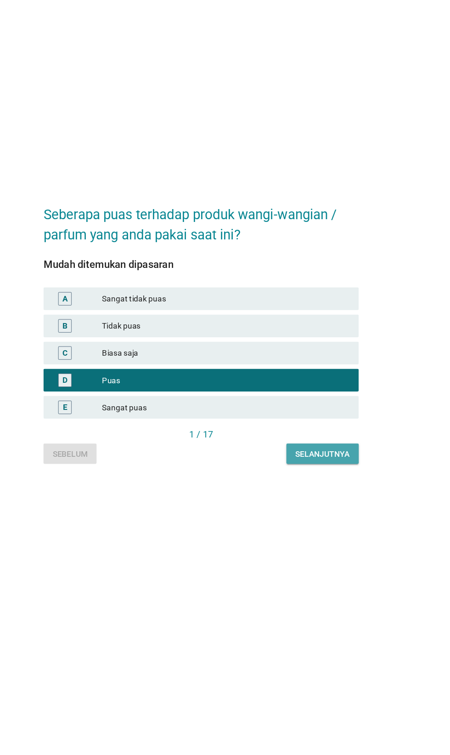
click at [336, 483] on button "Selanjutnya" at bounding box center [324, 475] width 59 height 17
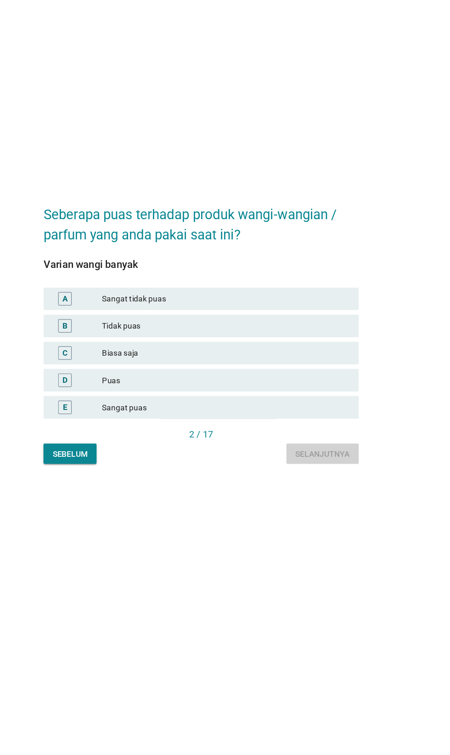
scroll to position [0, 0]
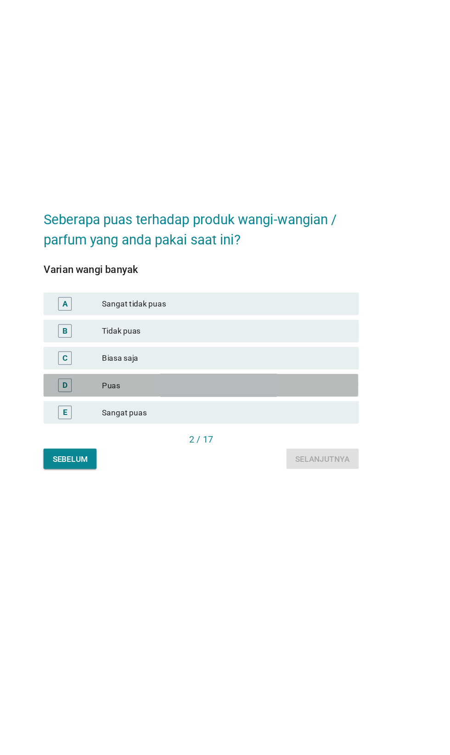
click at [273, 425] on div "Puas" at bounding box center [245, 419] width 201 height 11
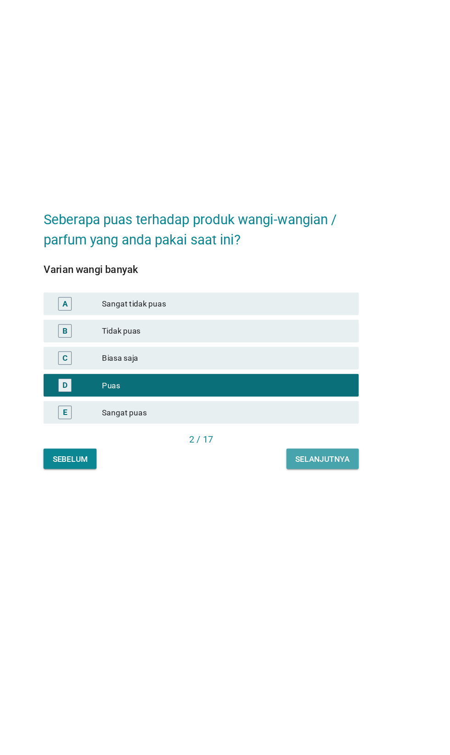
click at [330, 488] on button "Selanjutnya" at bounding box center [324, 479] width 59 height 17
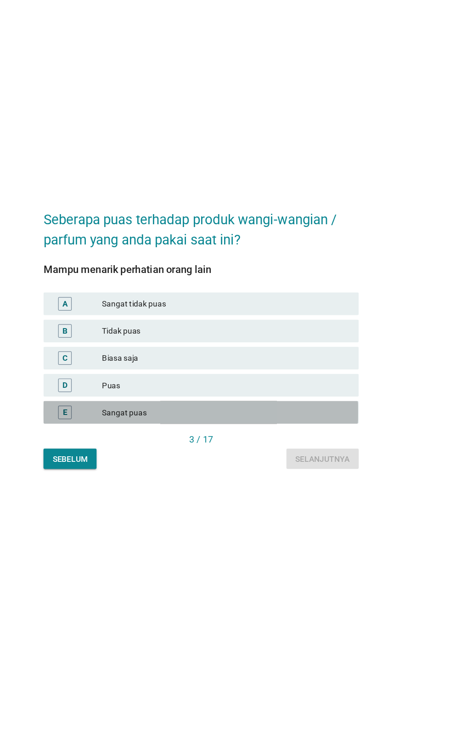
click at [258, 447] on div "Sangat puas" at bounding box center [245, 441] width 201 height 11
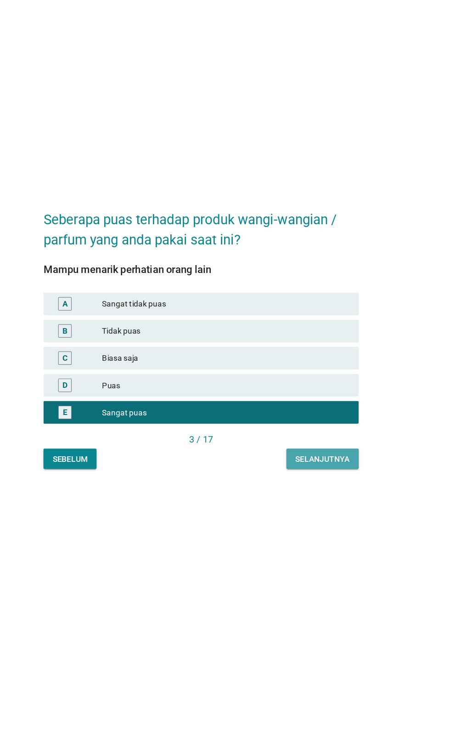
click at [324, 488] on button "Selanjutnya" at bounding box center [324, 479] width 59 height 17
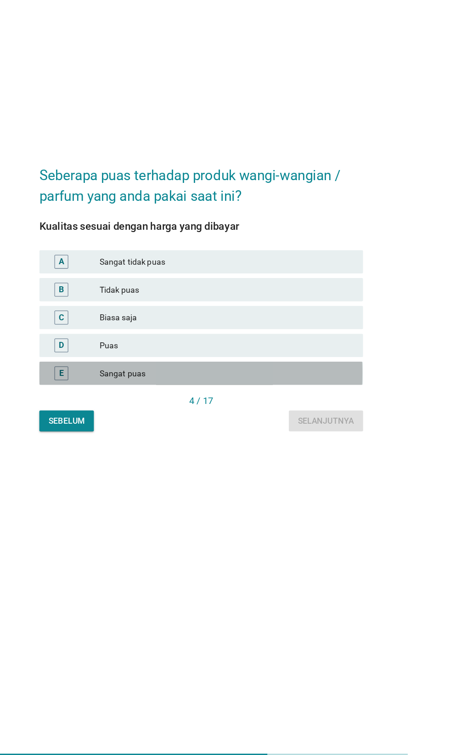
click at [273, 447] on div "Sangat puas" at bounding box center [245, 441] width 201 height 11
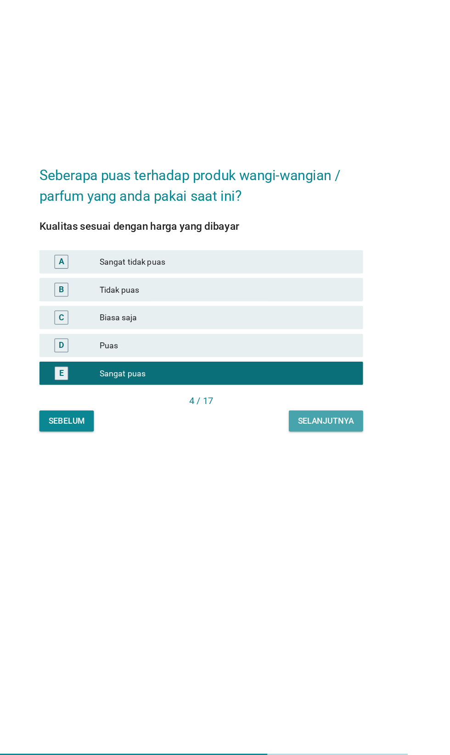
click at [330, 488] on button "Selanjutnya" at bounding box center [324, 479] width 59 height 17
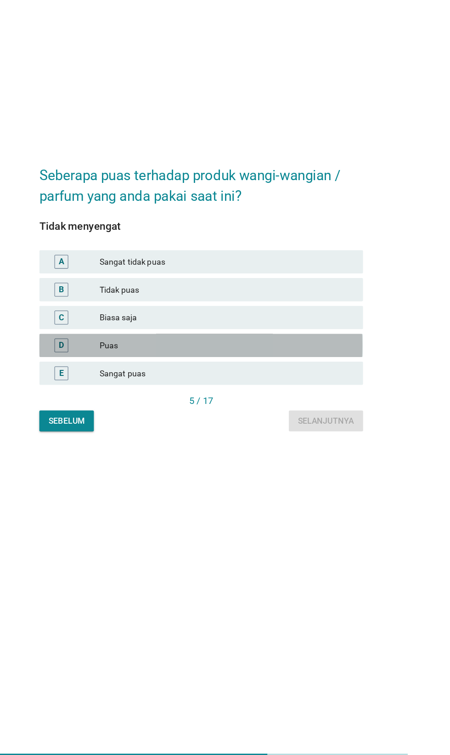
click at [285, 425] on div "Puas" at bounding box center [245, 419] width 201 height 11
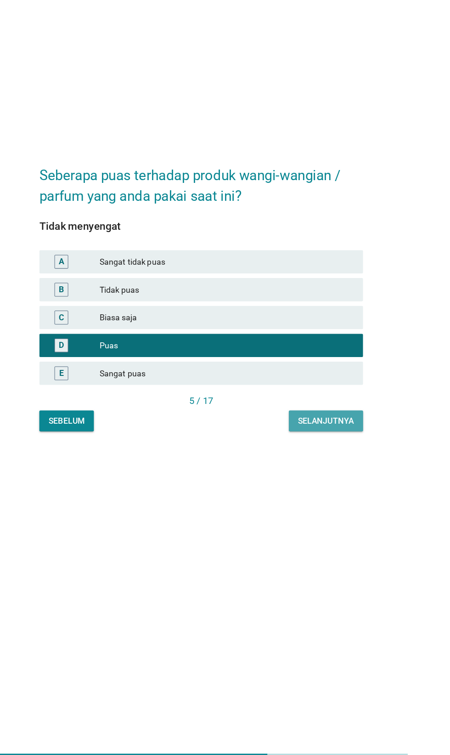
click at [329, 488] on button "Selanjutnya" at bounding box center [324, 479] width 59 height 17
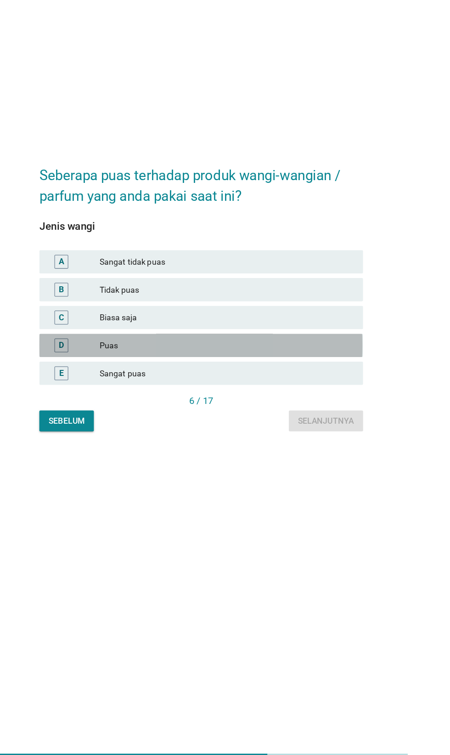
click at [285, 425] on div "Puas" at bounding box center [245, 419] width 201 height 11
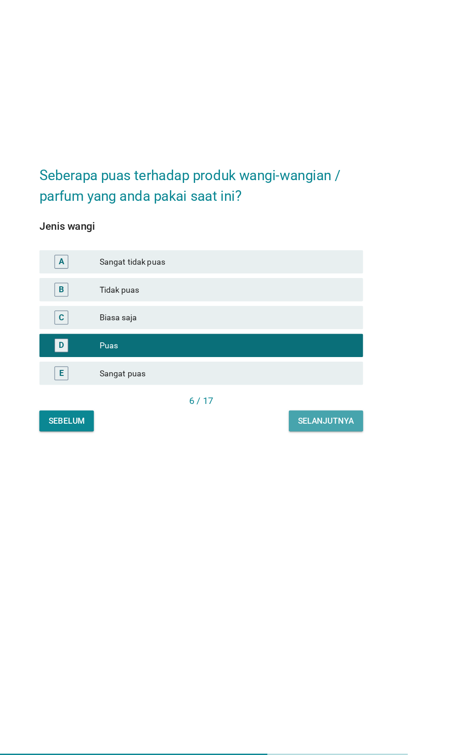
click at [325, 484] on div "Selanjutnya" at bounding box center [324, 480] width 44 height 10
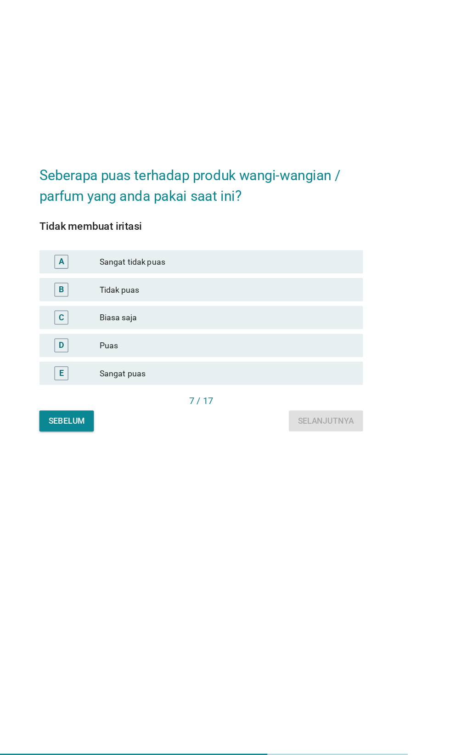
click at [272, 447] on div "Sangat puas" at bounding box center [245, 441] width 201 height 11
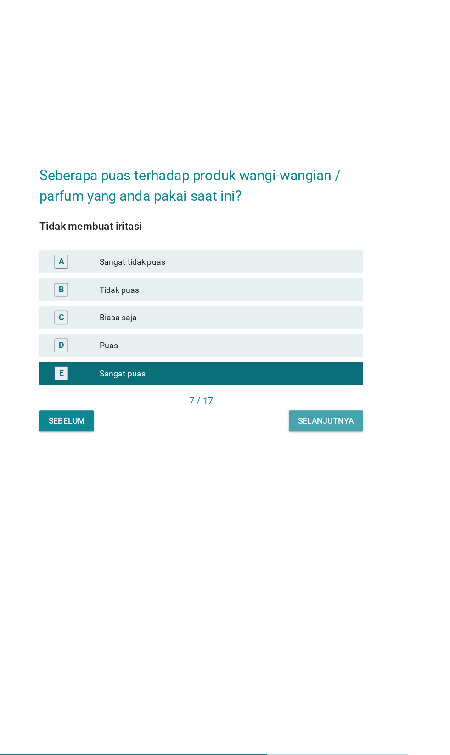
click at [323, 484] on div "Selanjutnya" at bounding box center [324, 480] width 44 height 10
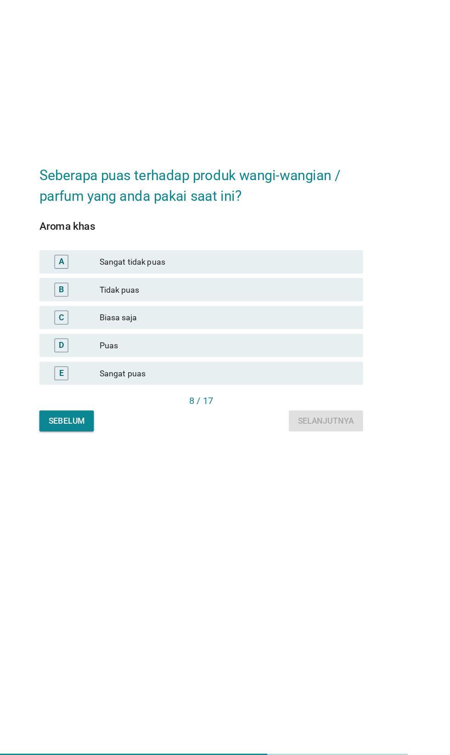
click at [266, 447] on div "Sangat puas" at bounding box center [245, 441] width 201 height 11
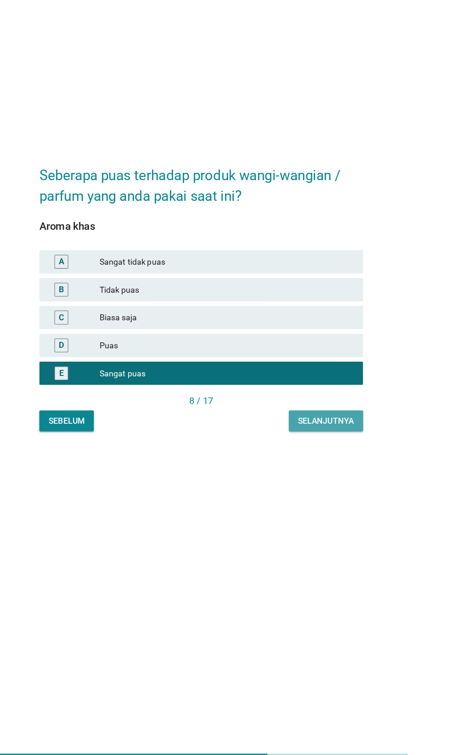
click at [322, 488] on button "Selanjutnya" at bounding box center [324, 479] width 59 height 17
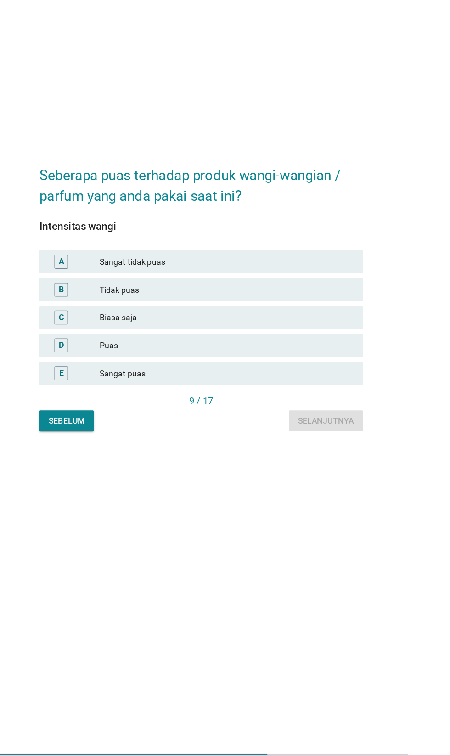
click at [265, 447] on div "Sangat puas" at bounding box center [245, 441] width 201 height 11
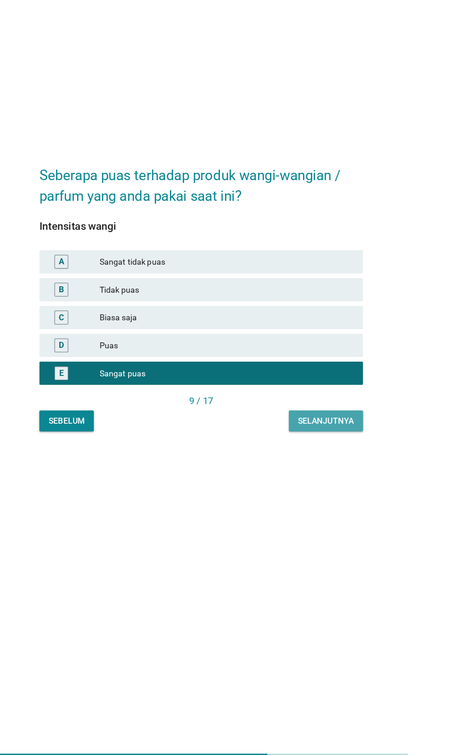
click at [319, 484] on div "Selanjutnya" at bounding box center [324, 480] width 44 height 10
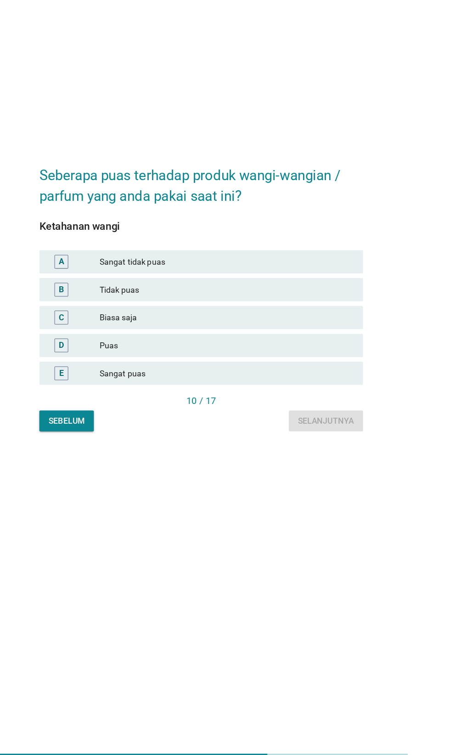
click at [284, 425] on div "Puas" at bounding box center [245, 419] width 201 height 11
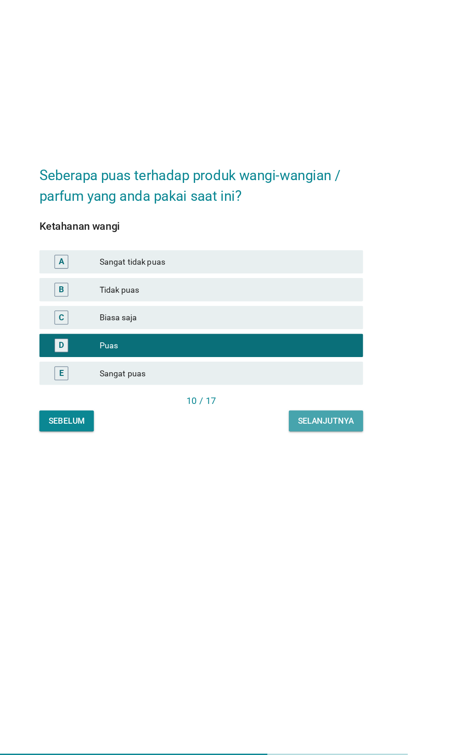
click at [318, 484] on div "Selanjutnya" at bounding box center [324, 480] width 44 height 10
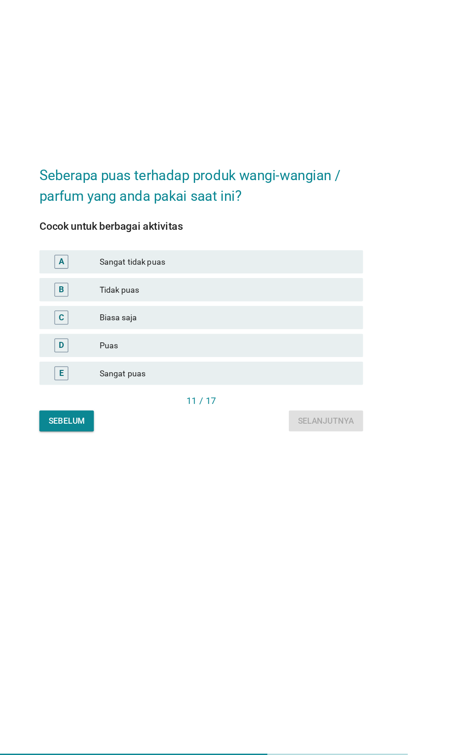
click at [259, 447] on div "Sangat puas" at bounding box center [245, 441] width 201 height 11
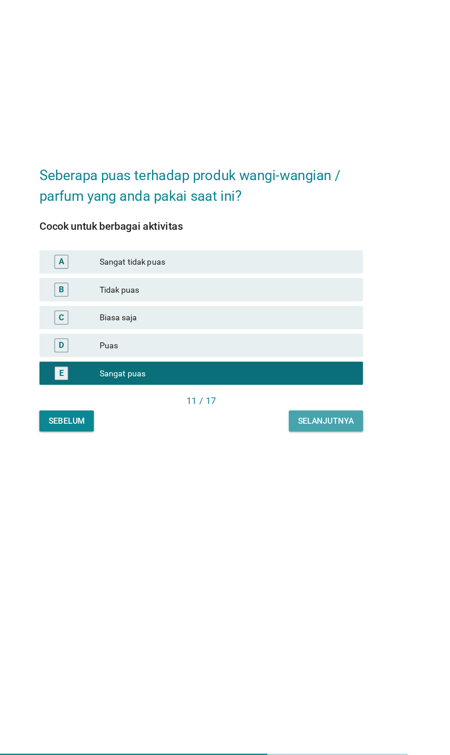
click at [323, 484] on div "Selanjutnya" at bounding box center [324, 480] width 44 height 10
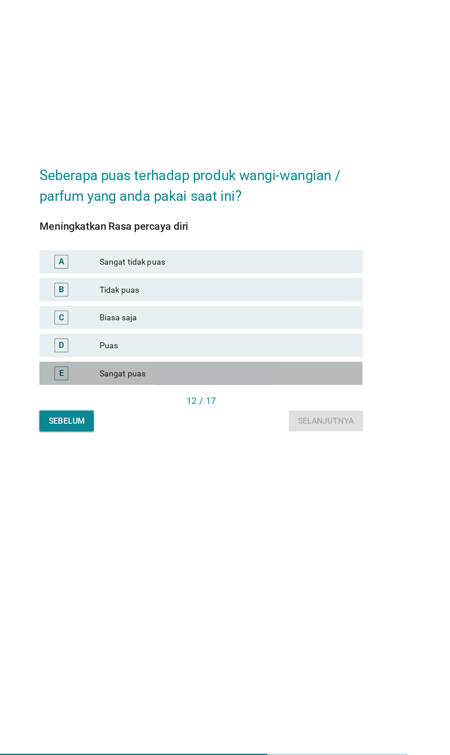
click at [267, 447] on div "Sangat puas" at bounding box center [245, 441] width 201 height 11
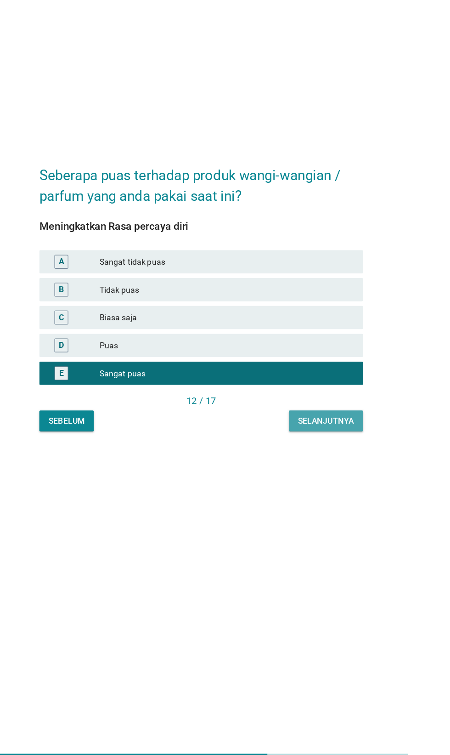
click at [312, 488] on button "Selanjutnya" at bounding box center [324, 479] width 59 height 17
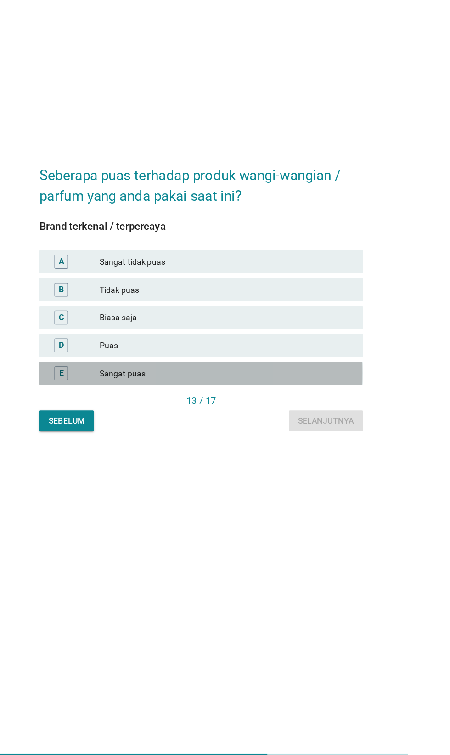
click at [267, 447] on div "Sangat puas" at bounding box center [245, 441] width 201 height 11
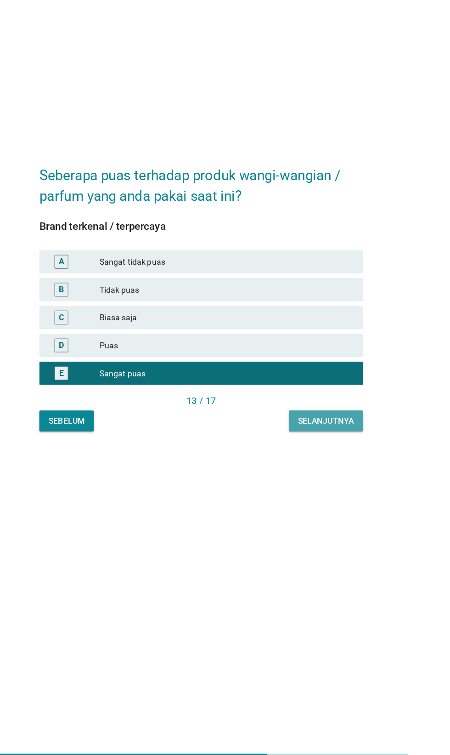
click at [313, 484] on div "Selanjutnya" at bounding box center [324, 480] width 44 height 10
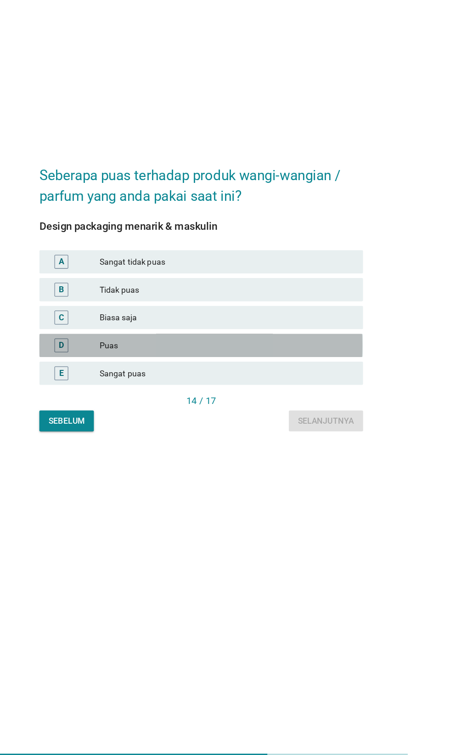
click at [284, 425] on div "Puas" at bounding box center [245, 419] width 201 height 11
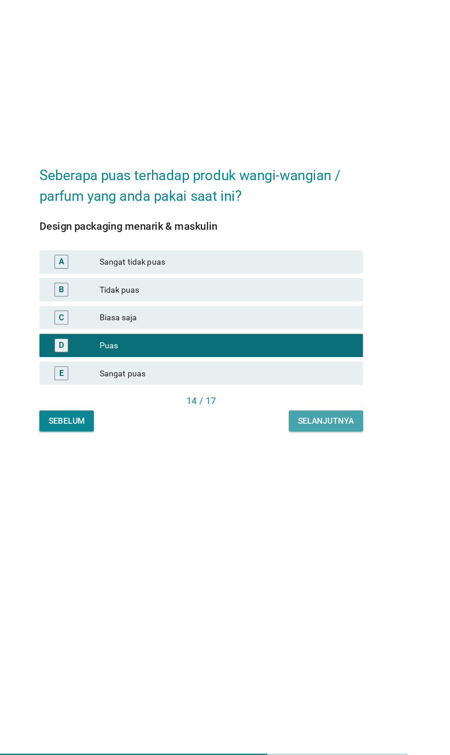
click at [316, 488] on button "Selanjutnya" at bounding box center [324, 479] width 59 height 17
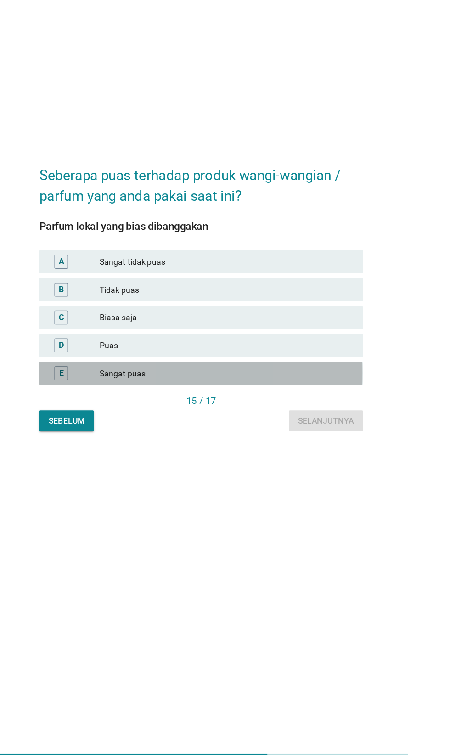
click at [272, 447] on div "Sangat puas" at bounding box center [245, 441] width 201 height 11
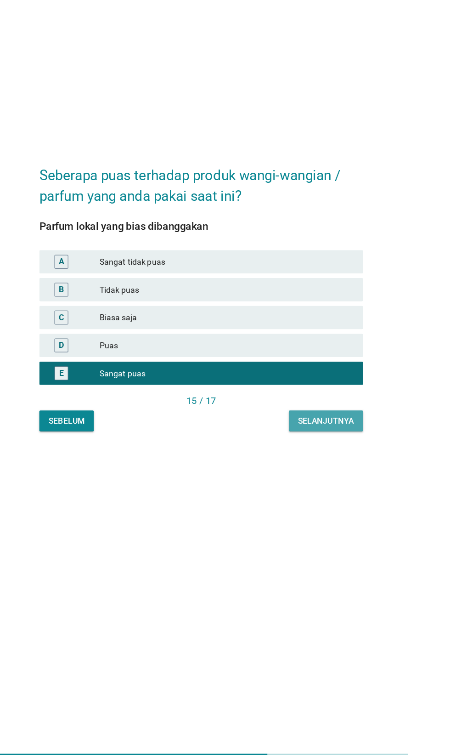
click at [314, 484] on div "Selanjutnya" at bounding box center [324, 480] width 44 height 10
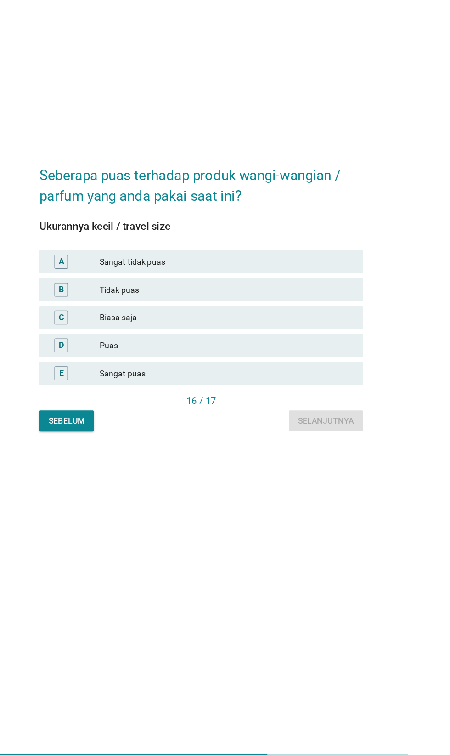
click at [292, 425] on div "Puas" at bounding box center [245, 419] width 201 height 11
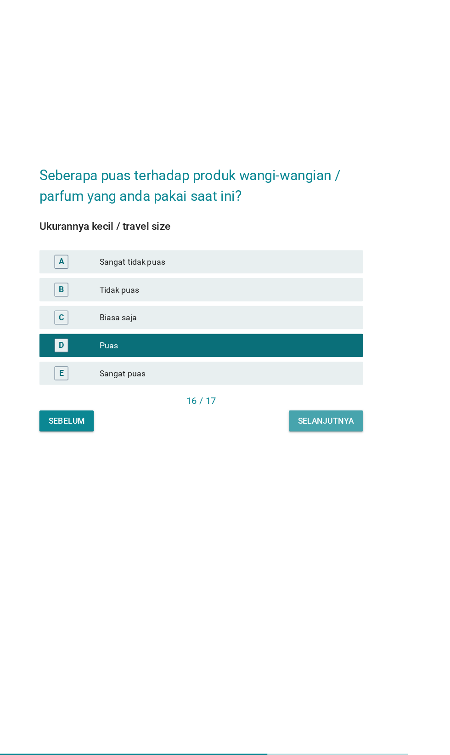
click at [318, 484] on div "Selanjutnya" at bounding box center [324, 480] width 44 height 10
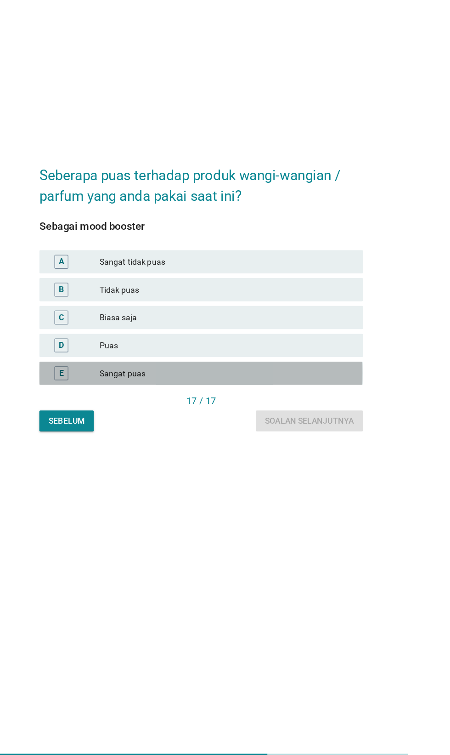
click at [272, 447] on div "Sangat puas" at bounding box center [245, 441] width 201 height 11
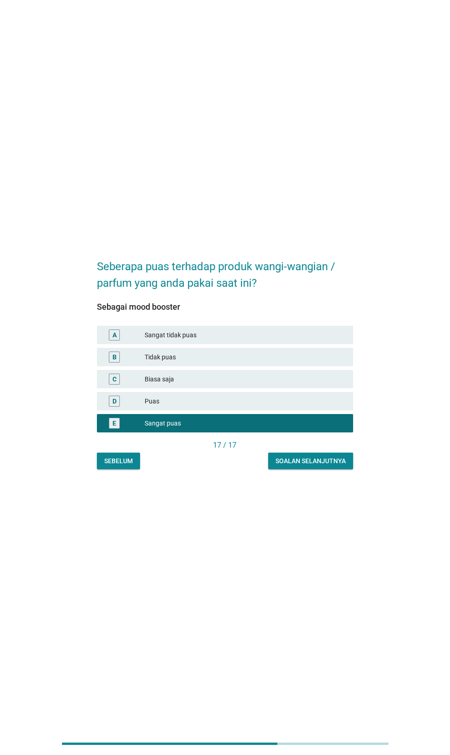
scroll to position [21, 0]
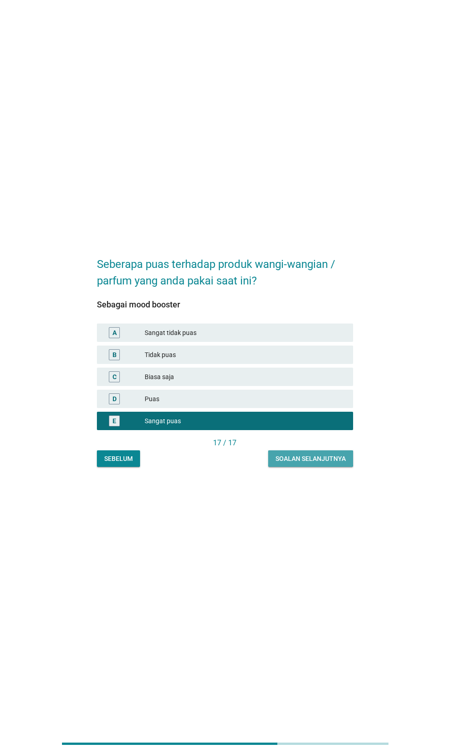
click at [312, 467] on button "Soalan selanjutnya" at bounding box center [310, 458] width 85 height 17
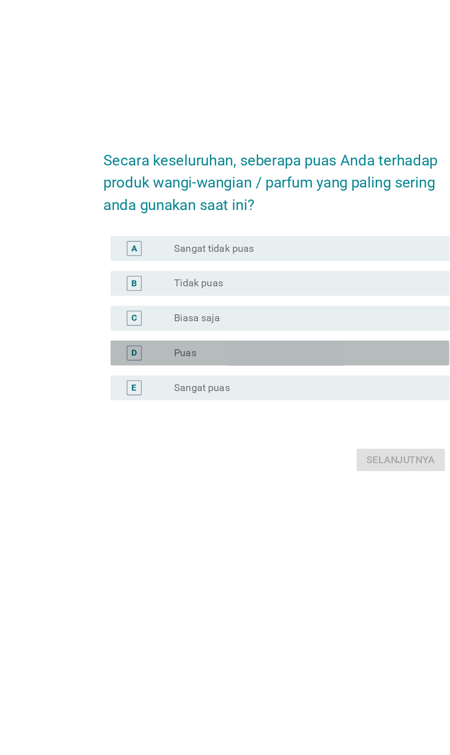
scroll to position [1, 0]
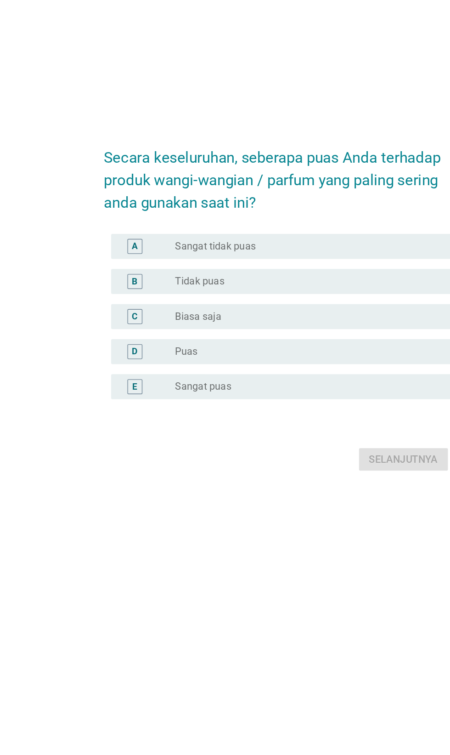
click at [248, 442] on div "radio_button_unchecked Sangat puas" at bounding box center [243, 437] width 189 height 9
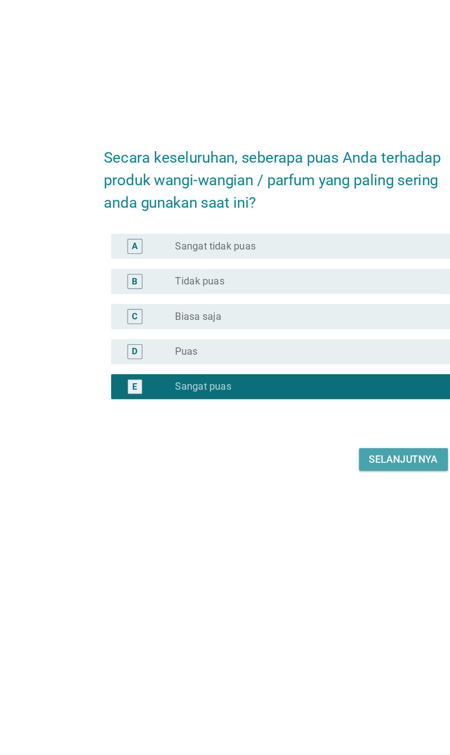
click at [316, 496] on div "Selanjutnya" at bounding box center [317, 490] width 51 height 11
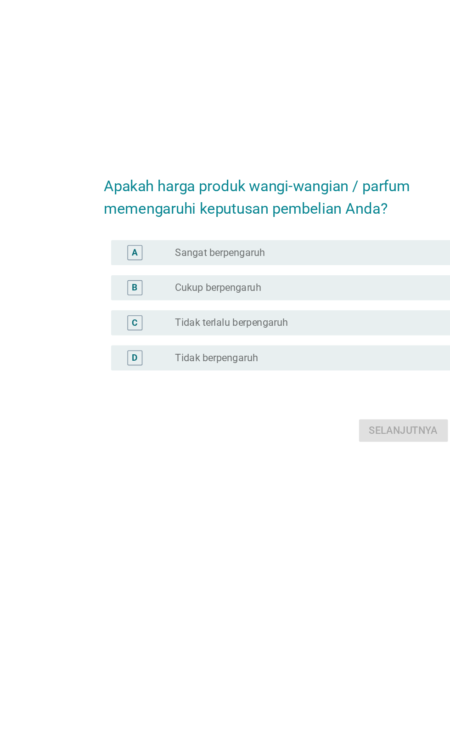
scroll to position [21, 0]
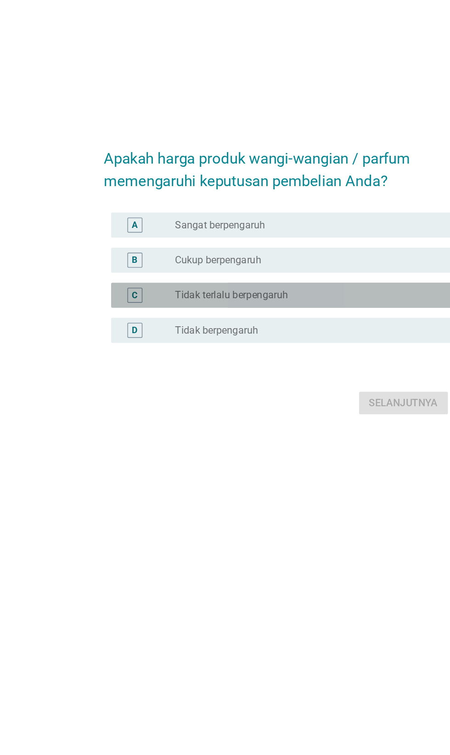
click at [159, 375] on label "Tidak terlalu berpengaruh" at bounding box center [190, 370] width 83 height 9
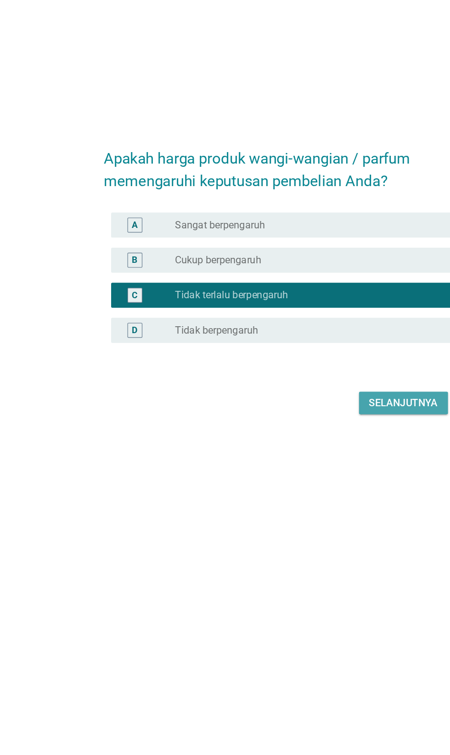
click at [308, 458] on button "Selanjutnya" at bounding box center [316, 449] width 65 height 17
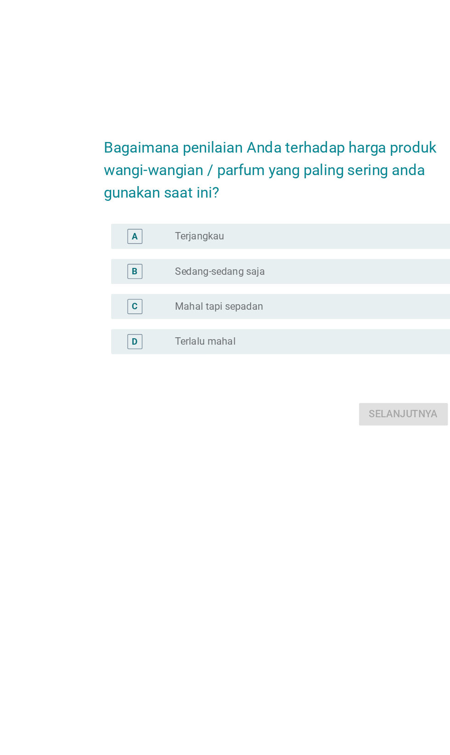
scroll to position [0, 0]
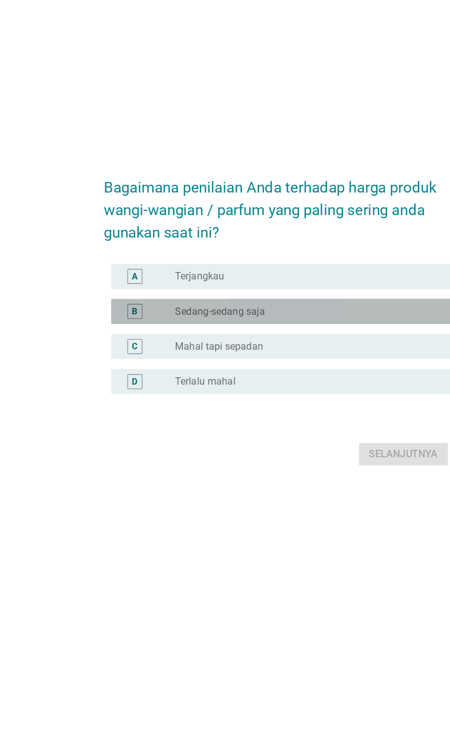
click at [271, 379] on div "radio_button_unchecked Sedang-sedang saja" at bounding box center [243, 373] width 189 height 9
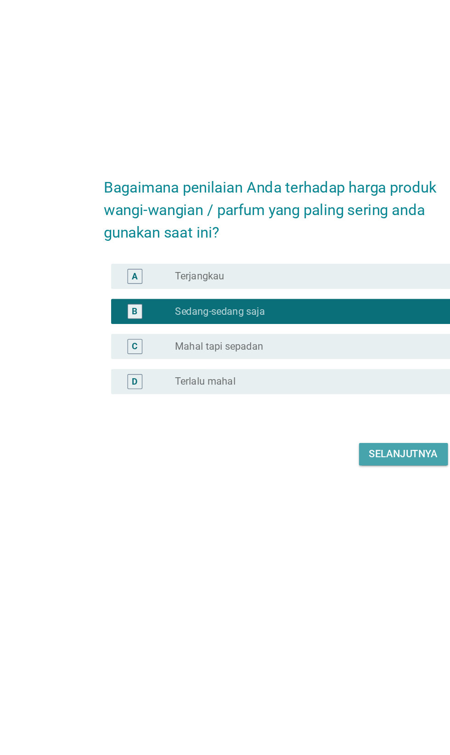
click at [313, 484] on div "Selanjutnya" at bounding box center [317, 478] width 51 height 11
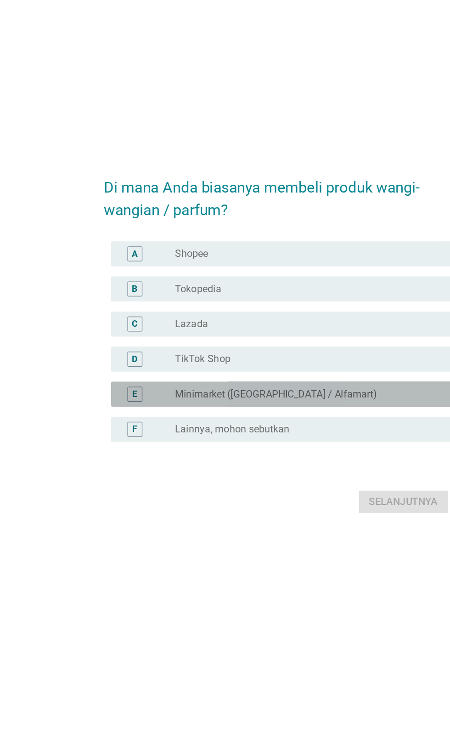
click at [270, 422] on div "radio_button_unchecked Minimarket (Indomart / Alfamart)" at bounding box center [243, 417] width 189 height 9
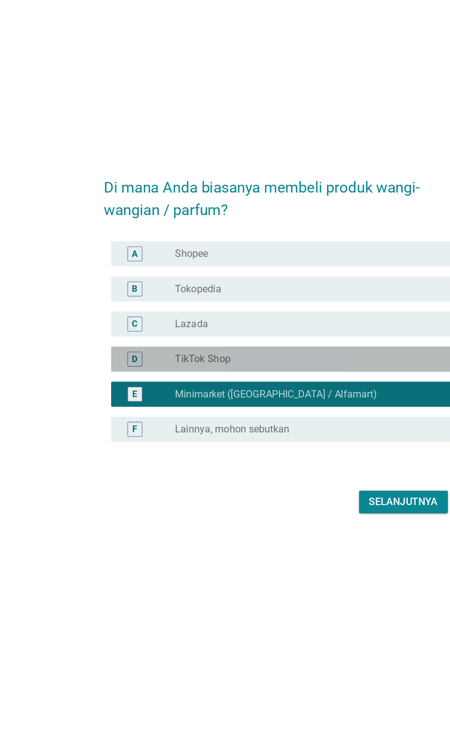
click at [267, 401] on div "D radio_button_unchecked TikTok Shop" at bounding box center [227, 391] width 250 height 18
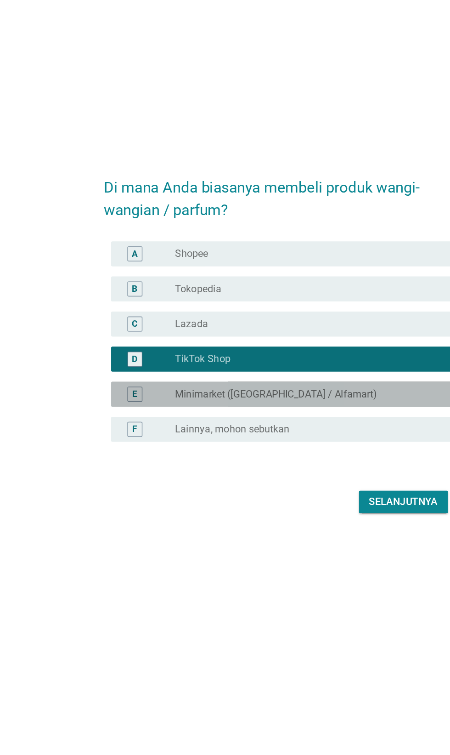
click at [257, 422] on label "Minimarket ([GEOGRAPHIC_DATA] / Alfamart)" at bounding box center [223, 417] width 148 height 9
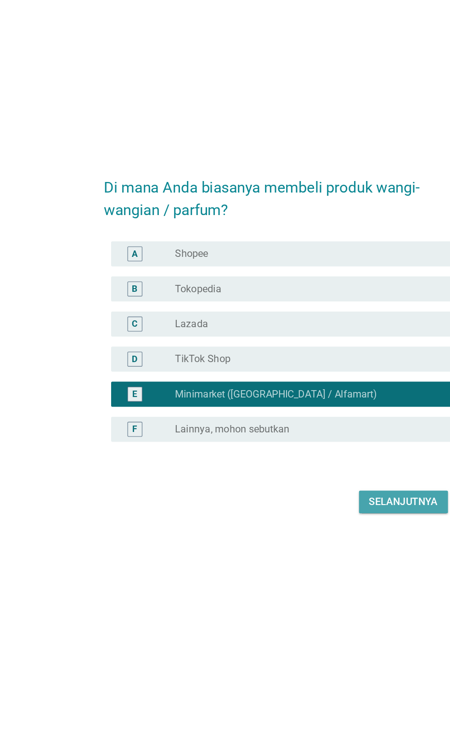
click at [312, 502] on div "Selanjutnya" at bounding box center [317, 496] width 51 height 11
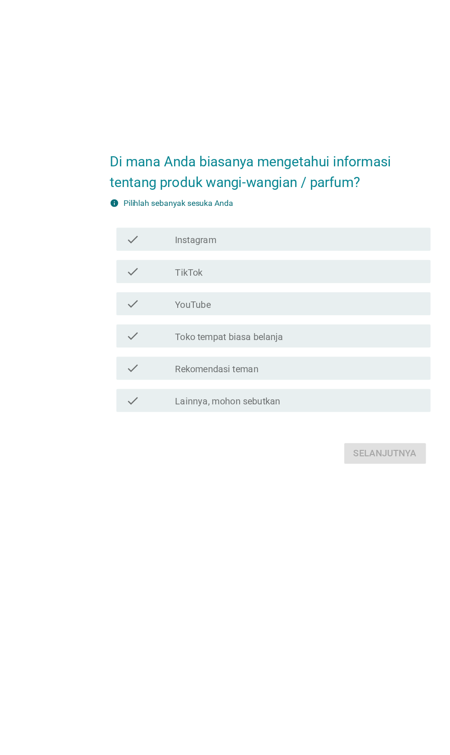
scroll to position [22, 0]
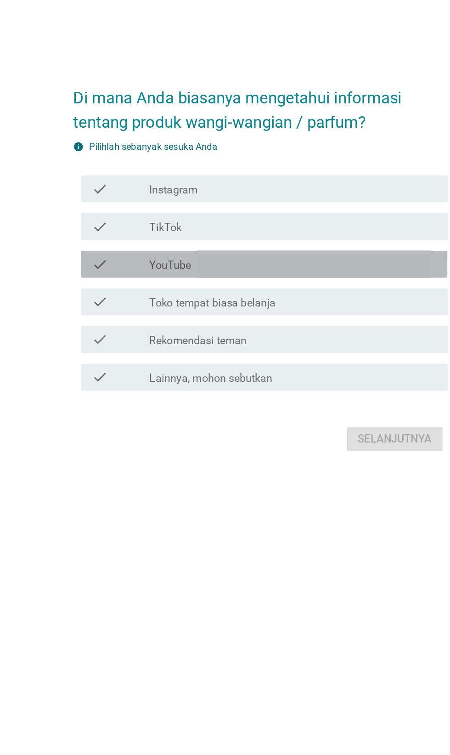
click at [293, 362] on div "check_box_outline_blank YouTube" at bounding box center [247, 356] width 197 height 11
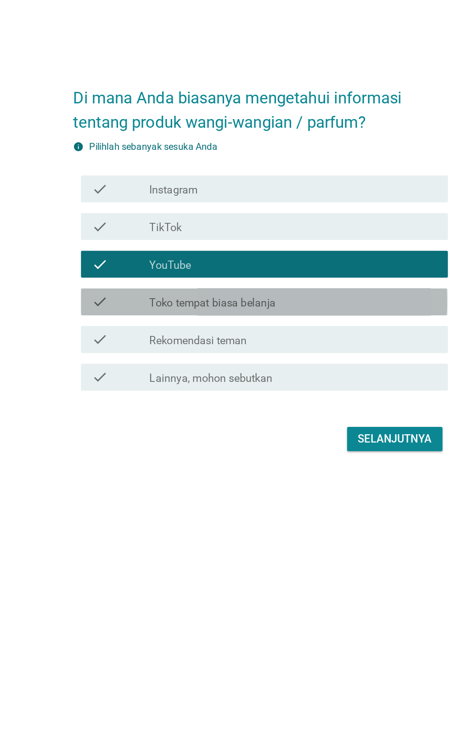
click at [261, 391] on div "check check_box_outline_blank Toko tempat biasa belanja" at bounding box center [227, 382] width 250 height 18
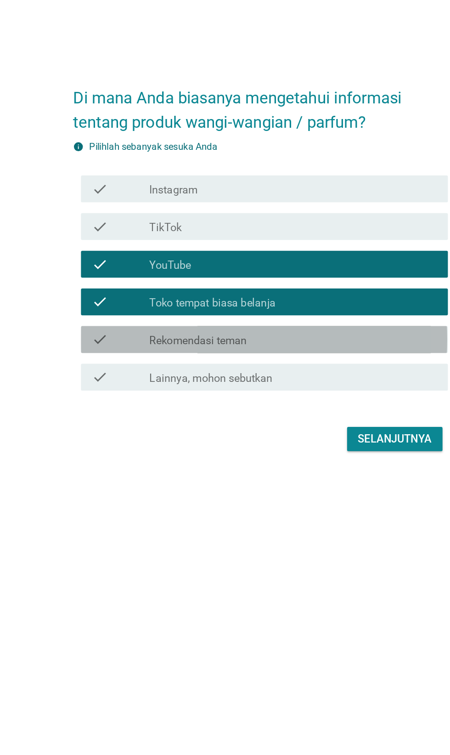
click at [247, 413] on div "check_box_outline_blank Rekomendasi teman" at bounding box center [247, 407] width 197 height 11
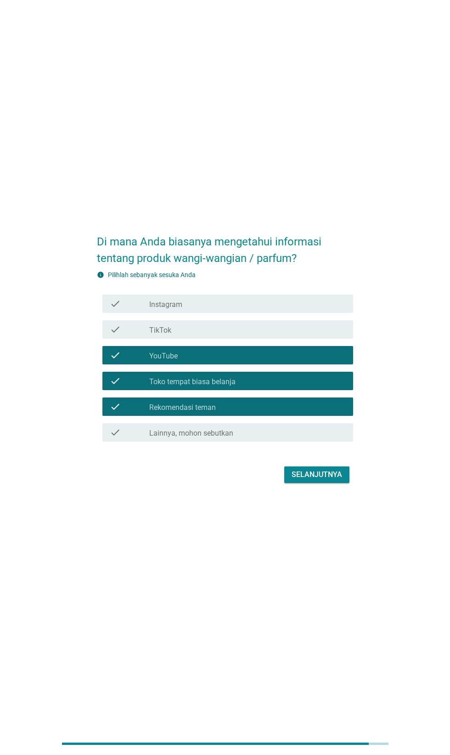
scroll to position [30, 0]
click at [319, 483] on button "Selanjutnya" at bounding box center [316, 474] width 65 height 17
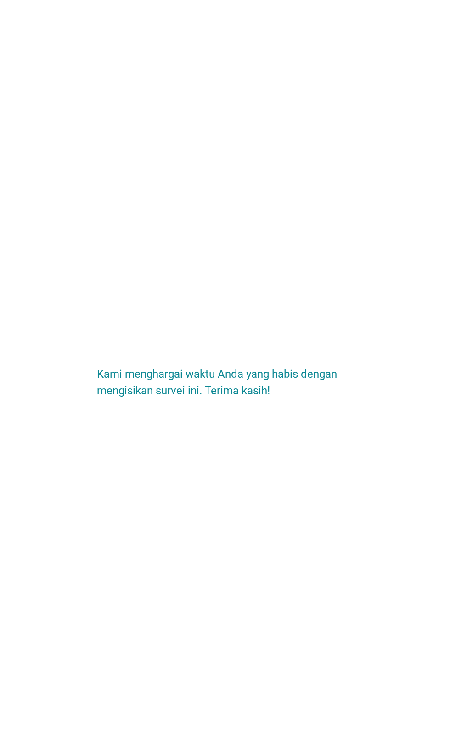
scroll to position [0, 0]
